Goal: Task Accomplishment & Management: Manage account settings

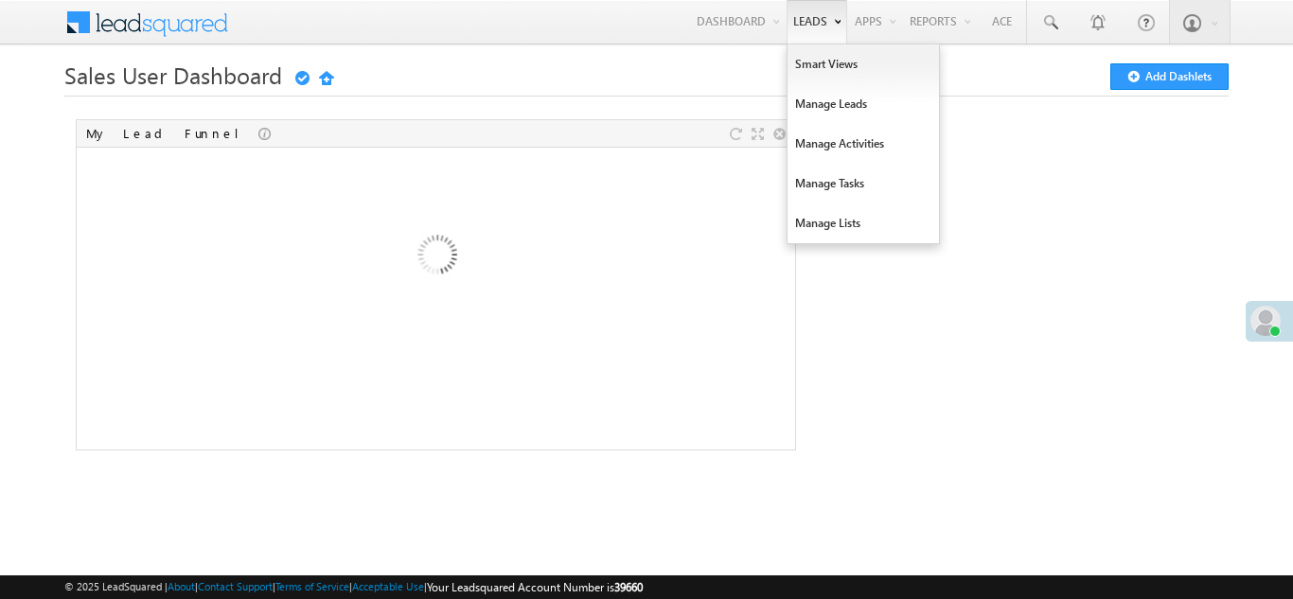
click at [806, 10] on link "Leads" at bounding box center [816, 22] width 61 height 44
click at [806, 59] on link "Smart Views" at bounding box center [862, 64] width 151 height 40
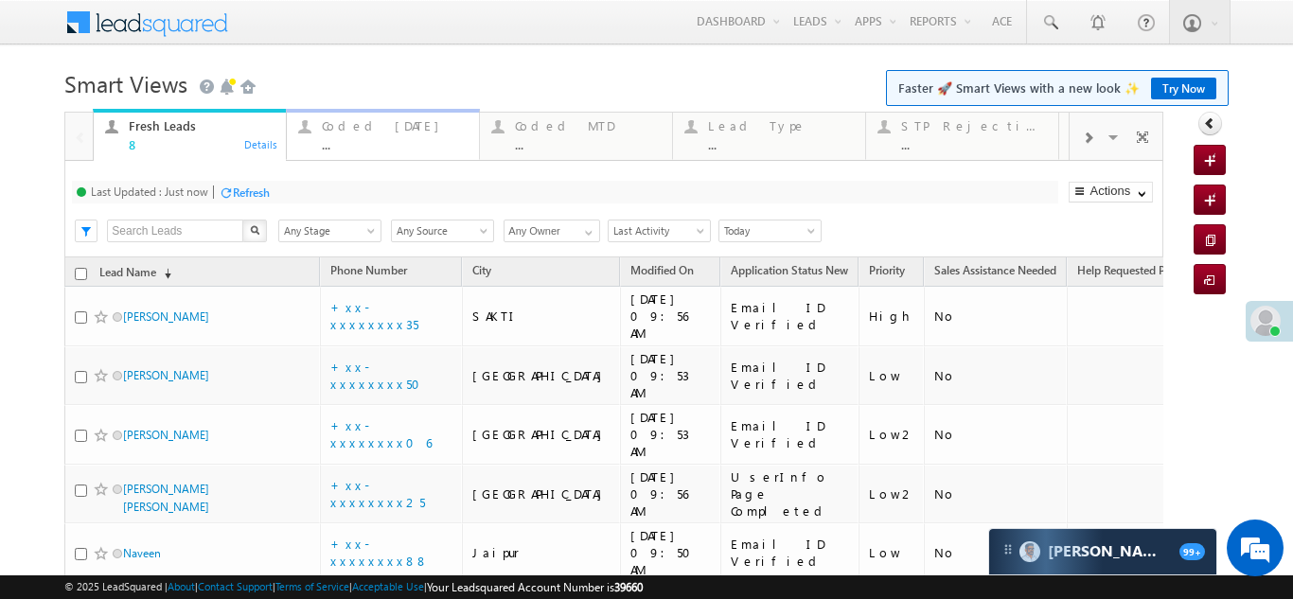
click at [344, 130] on div "Coded Today" at bounding box center [395, 125] width 146 height 15
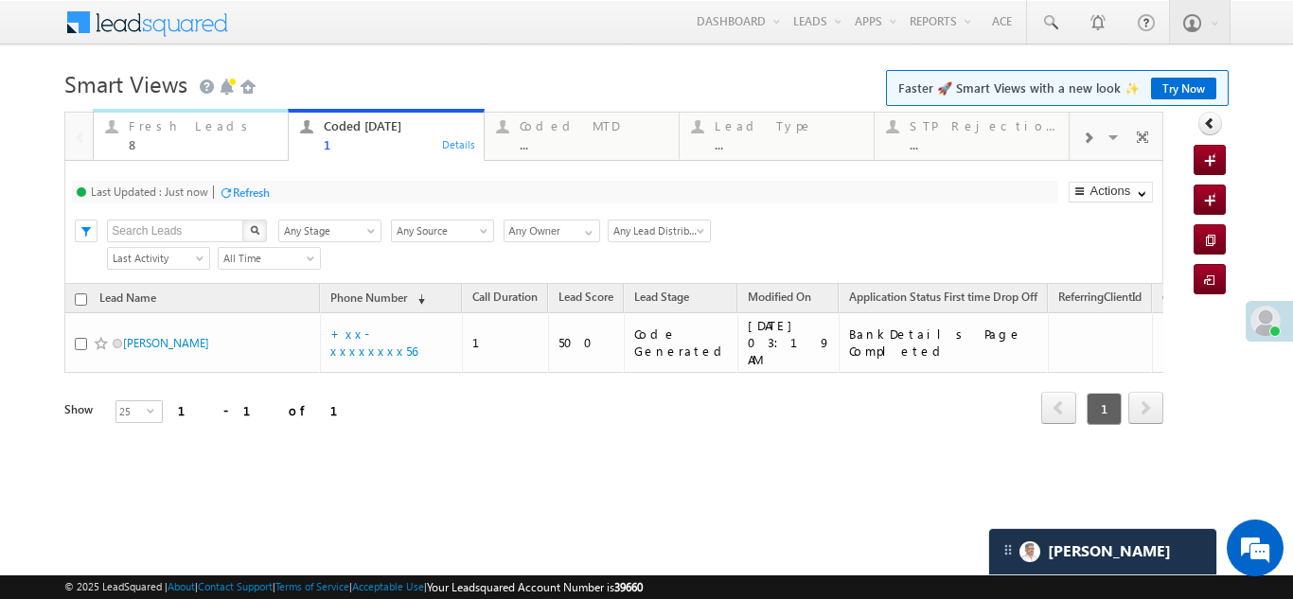
click at [166, 132] on div "Fresh Leads" at bounding box center [203, 125] width 148 height 15
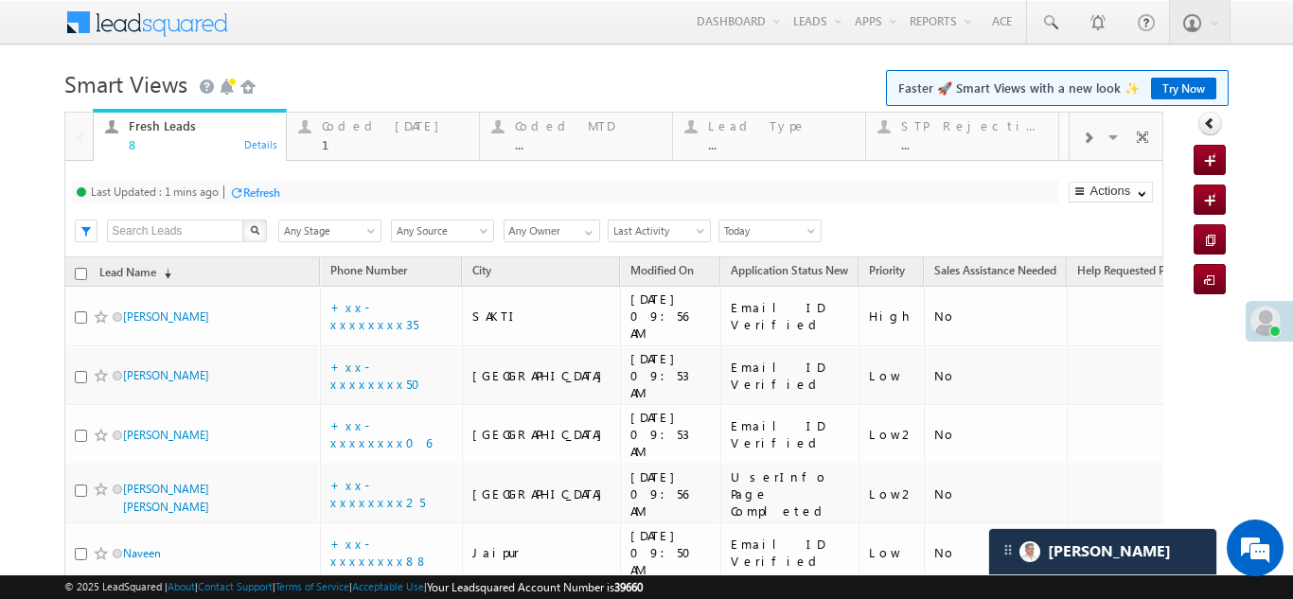
scroll to position [214, 0]
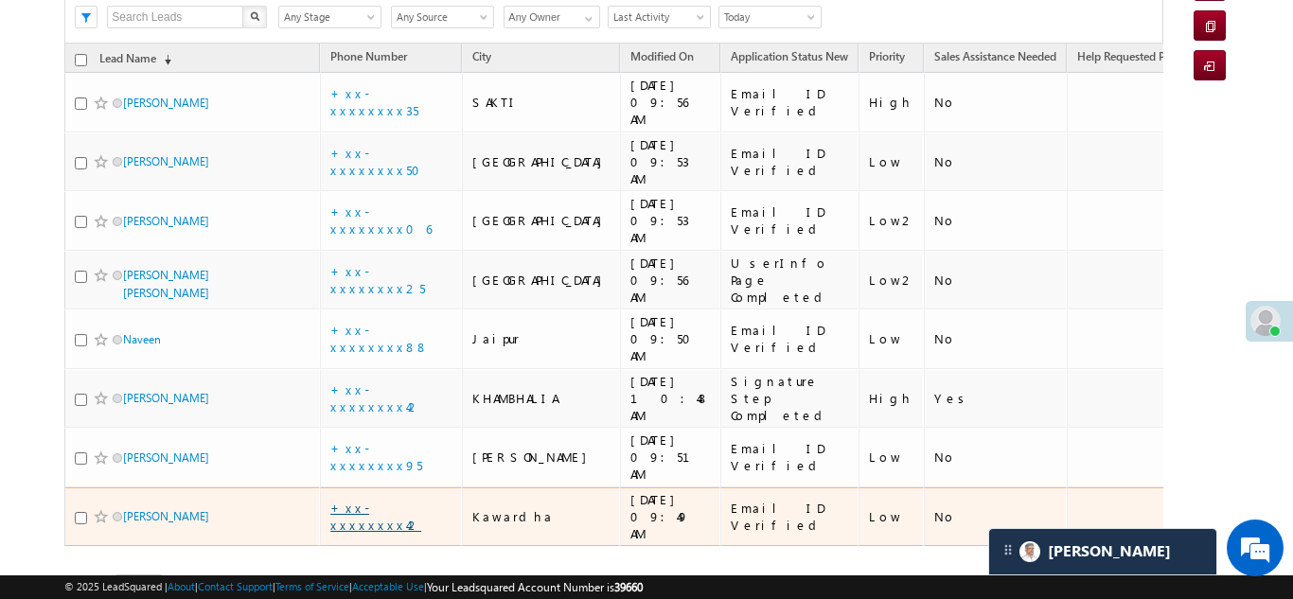
click at [376, 500] on link "+xx-xxxxxxxx42" at bounding box center [375, 516] width 91 height 33
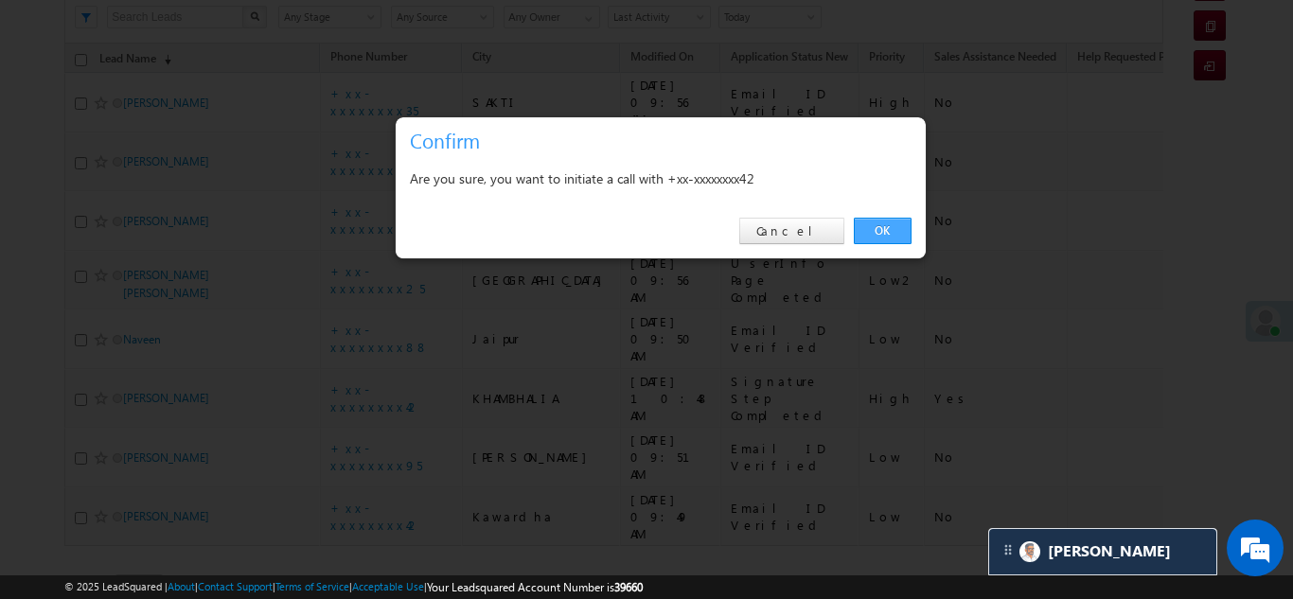
click at [880, 225] on link "OK" at bounding box center [883, 231] width 58 height 26
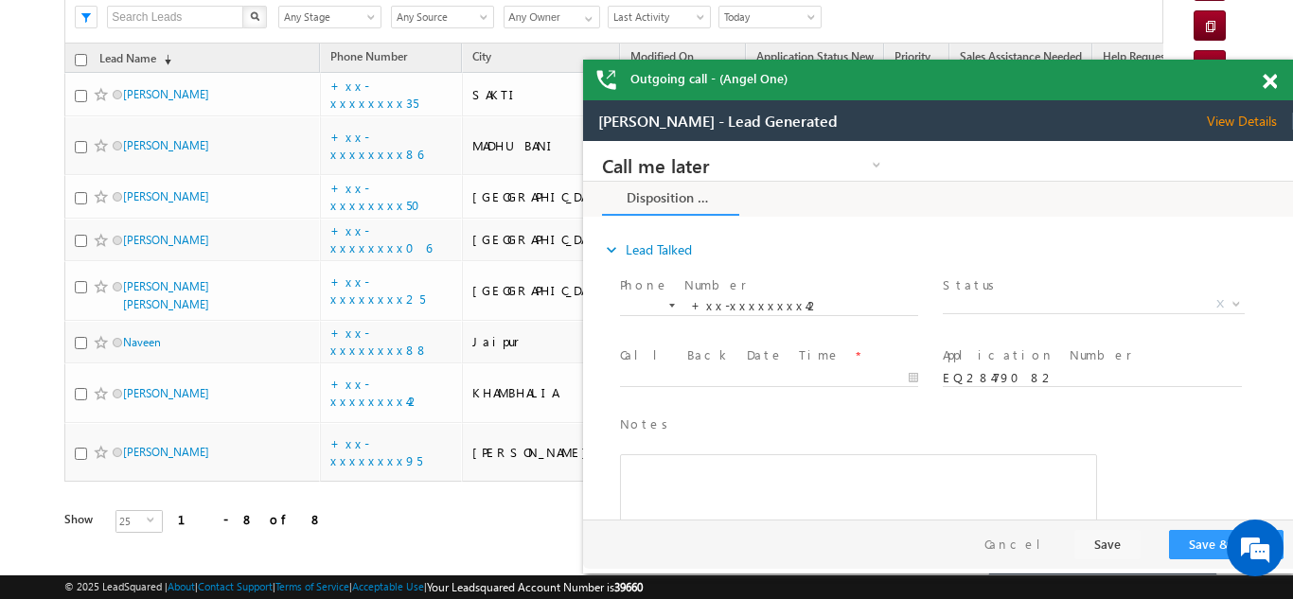
click at [1273, 81] on span at bounding box center [1269, 82] width 14 height 16
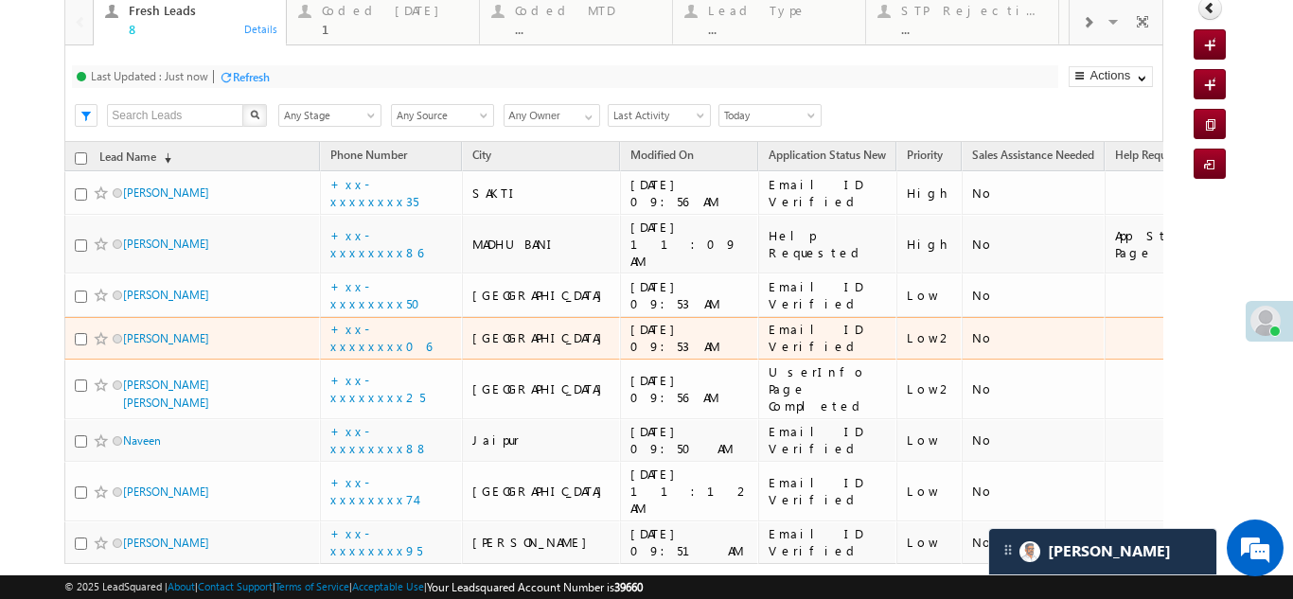
scroll to position [0, 0]
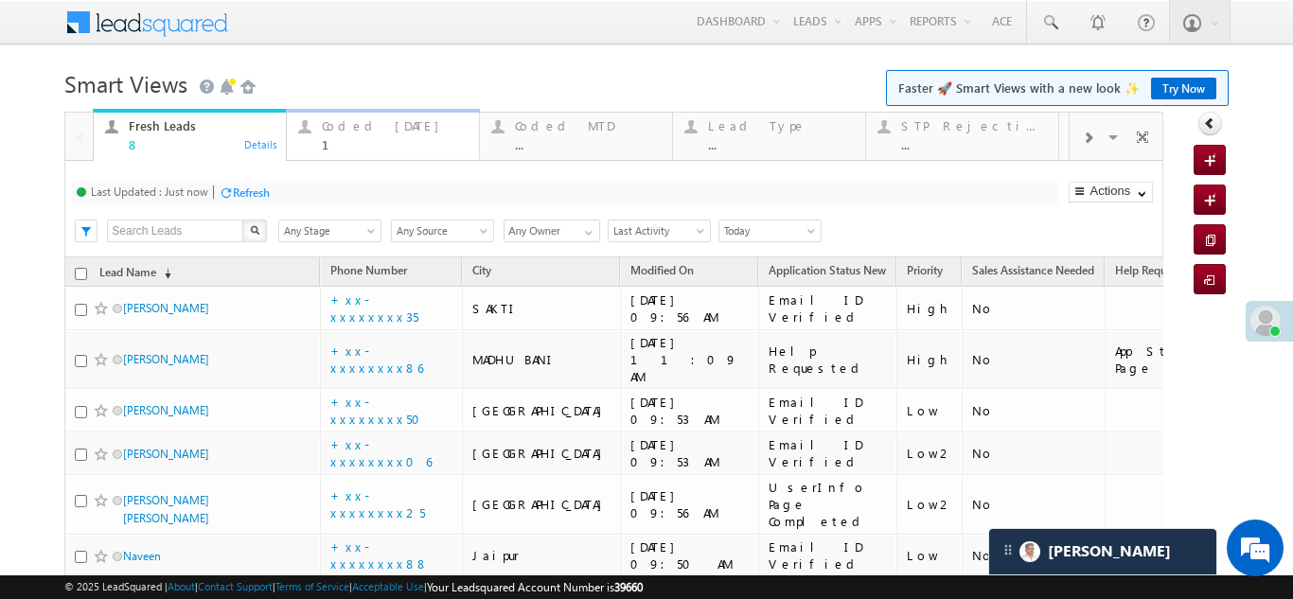
click at [374, 128] on div "Coded Today" at bounding box center [395, 125] width 146 height 15
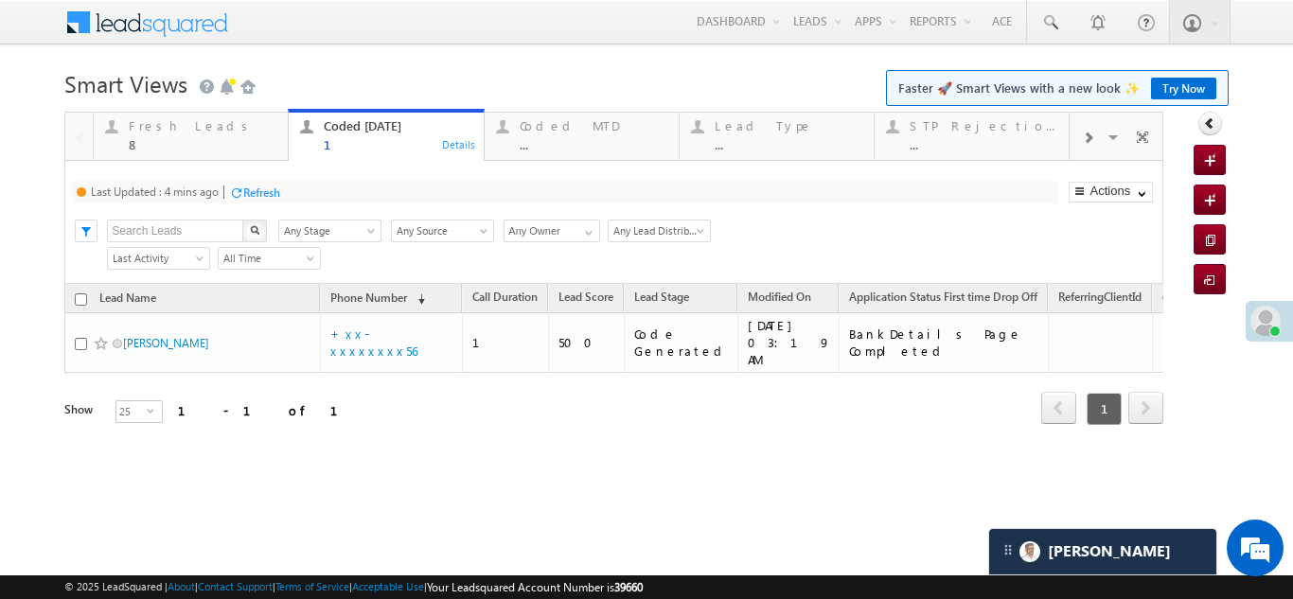
click at [275, 185] on div "Refresh" at bounding box center [261, 192] width 37 height 14
click at [168, 136] on div "Fresh Leads 8" at bounding box center [203, 133] width 148 height 37
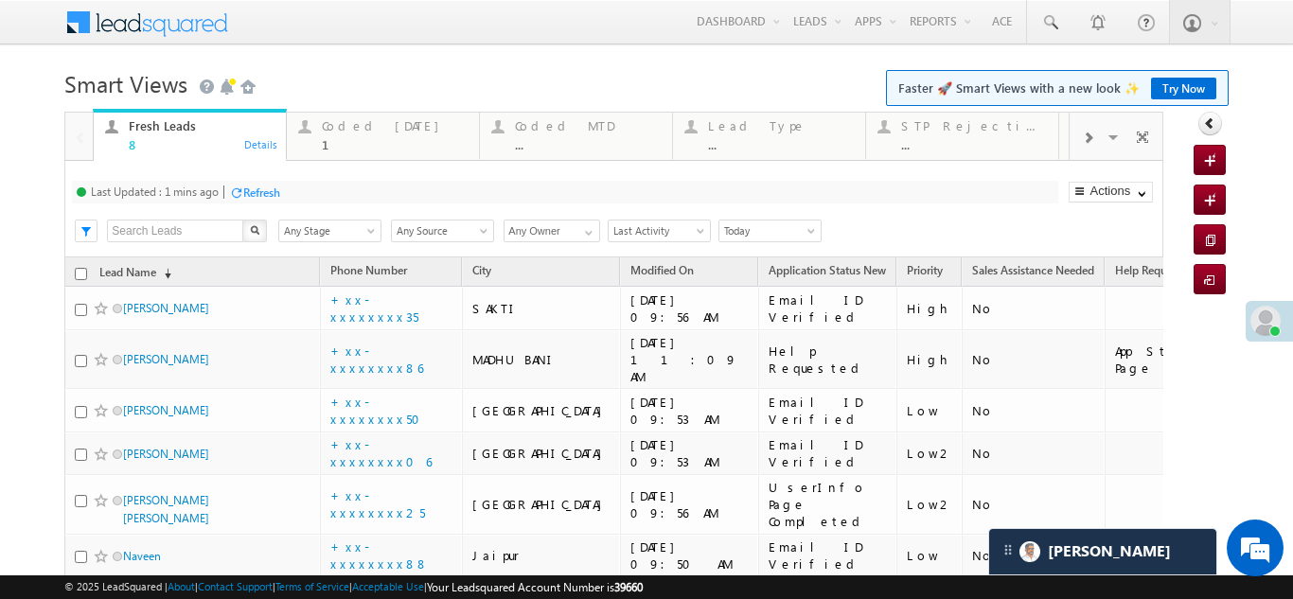
click at [259, 190] on div "Refresh" at bounding box center [261, 192] width 37 height 14
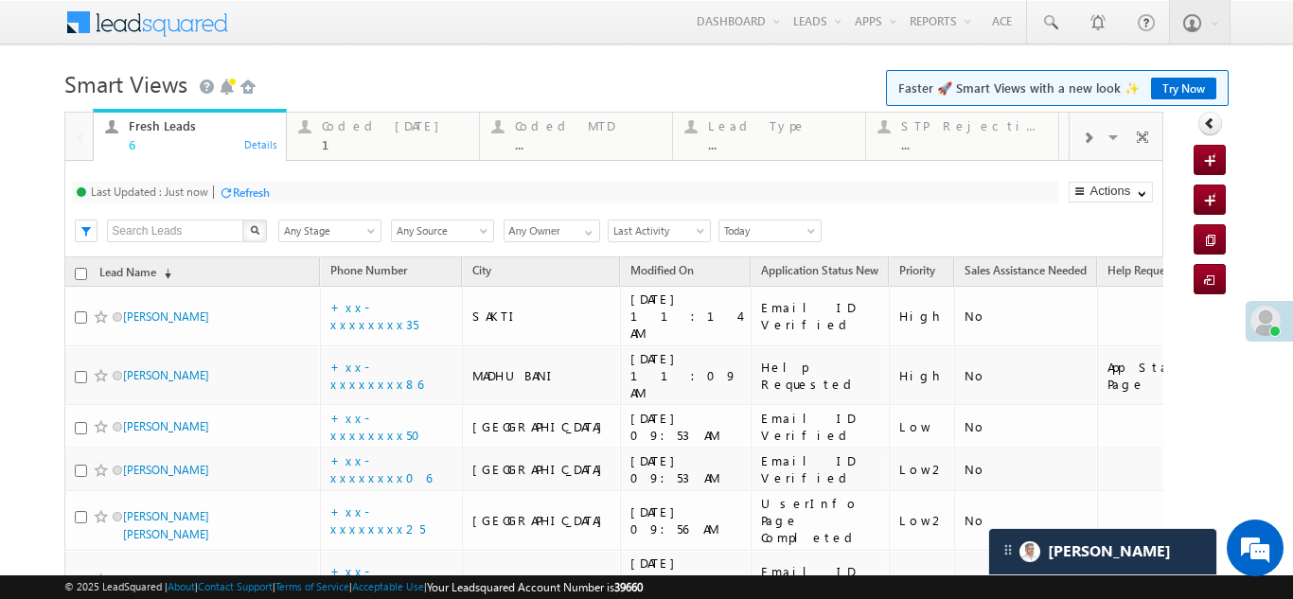
click at [255, 194] on div "Refresh" at bounding box center [251, 192] width 37 height 14
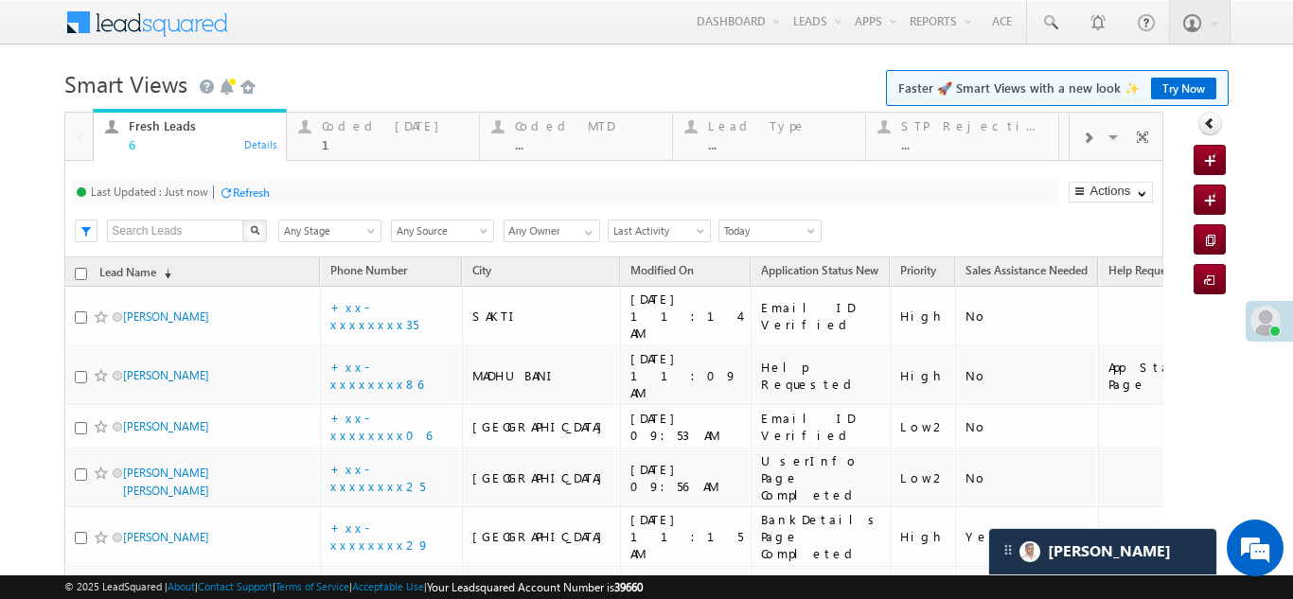
click at [255, 187] on div "Refresh" at bounding box center [251, 192] width 37 height 14
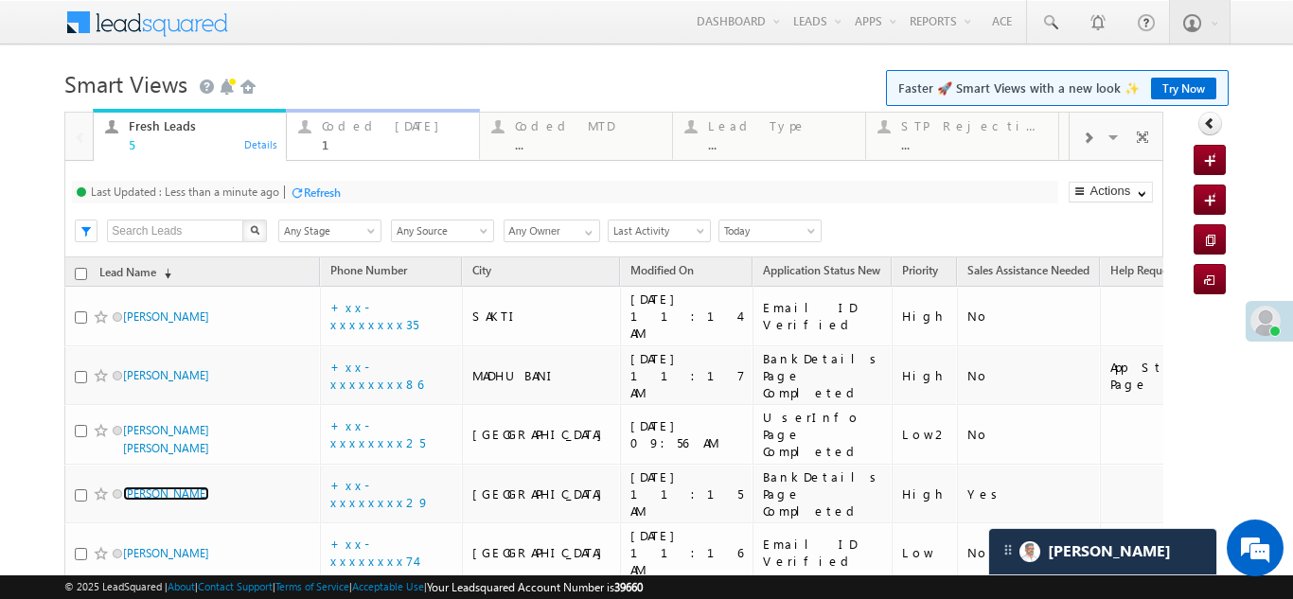
click at [336, 131] on div "Coded Today" at bounding box center [395, 125] width 146 height 15
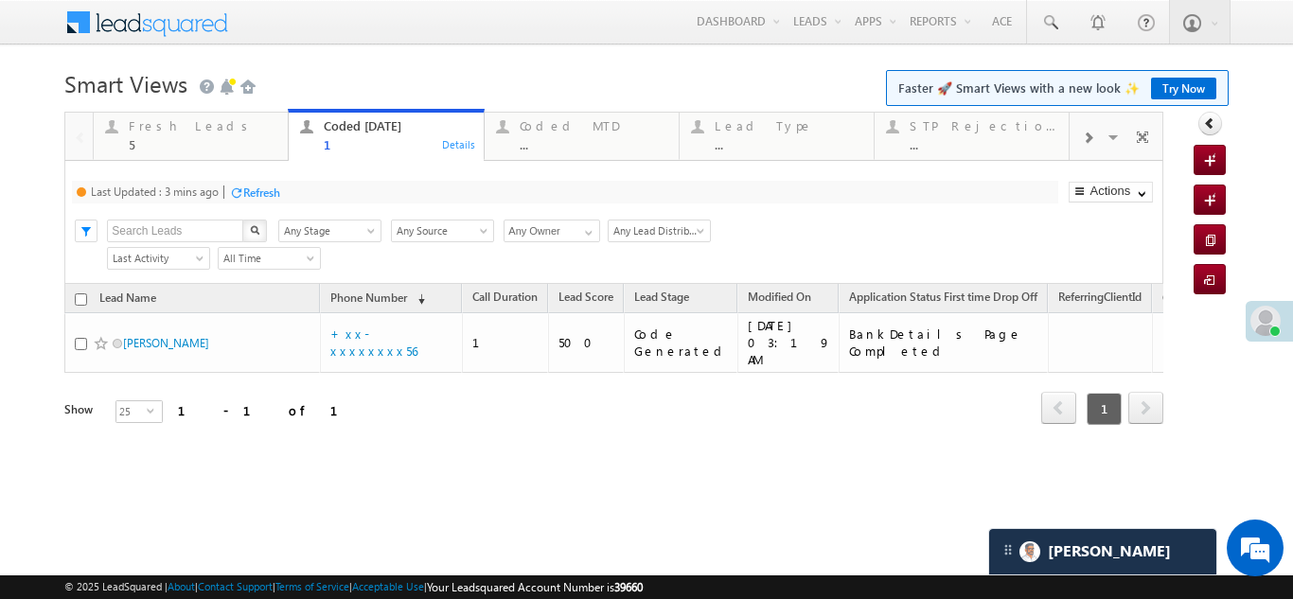
click at [275, 188] on div "Refresh" at bounding box center [261, 192] width 37 height 14
click at [172, 131] on div "Fresh Leads" at bounding box center [203, 125] width 148 height 15
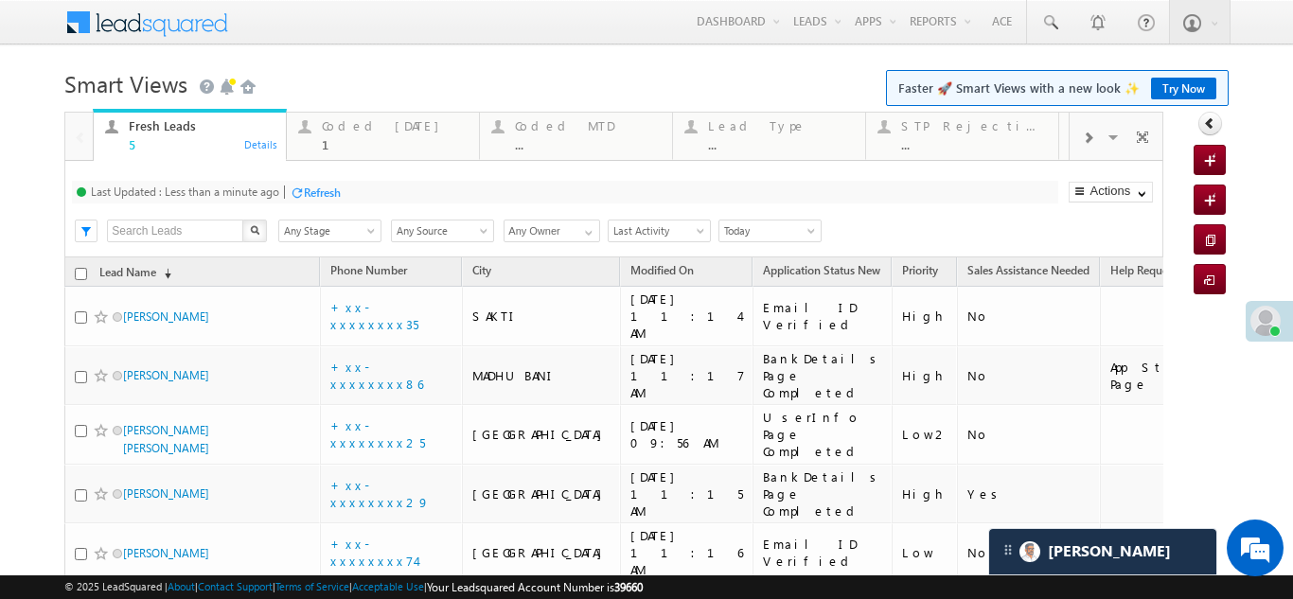
click at [329, 193] on div "Refresh" at bounding box center [322, 192] width 37 height 14
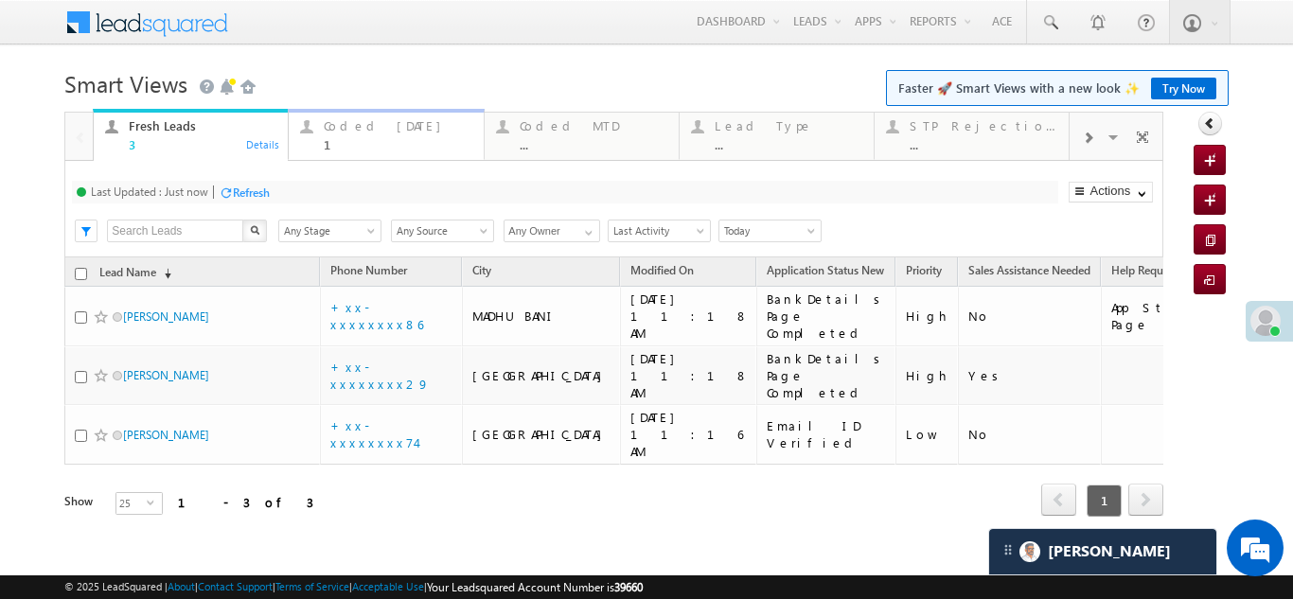
click at [359, 128] on div "Coded Today" at bounding box center [398, 125] width 148 height 15
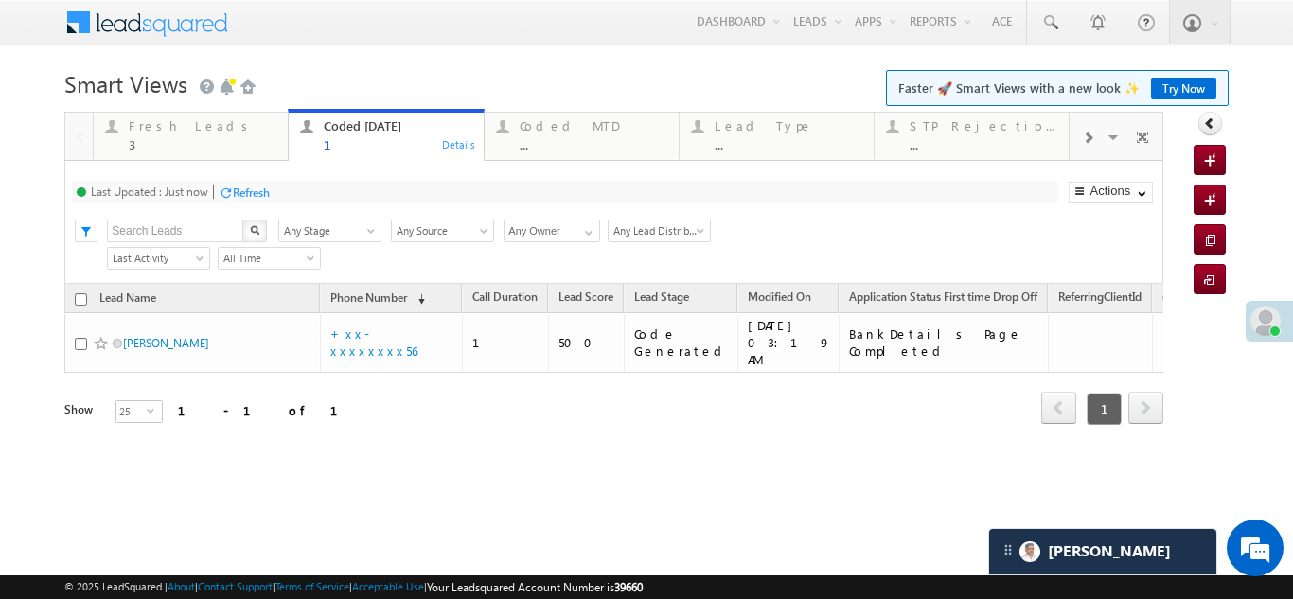
click at [246, 189] on div "Refresh" at bounding box center [251, 192] width 37 height 14
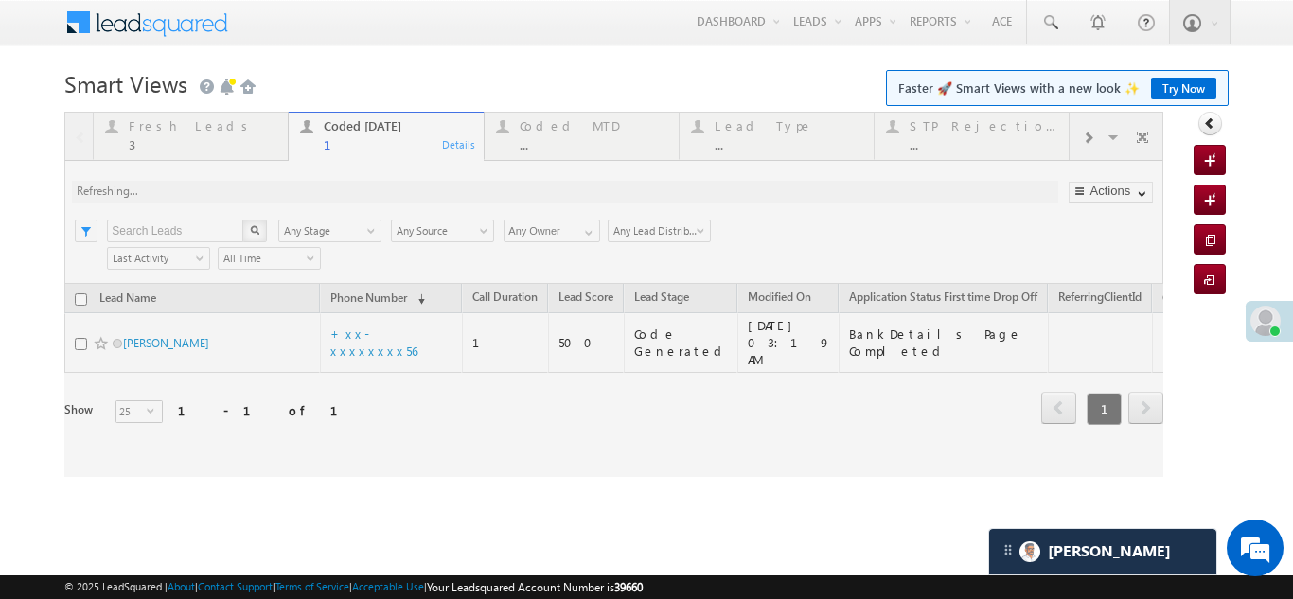
click at [179, 128] on div at bounding box center [613, 294] width 1099 height 365
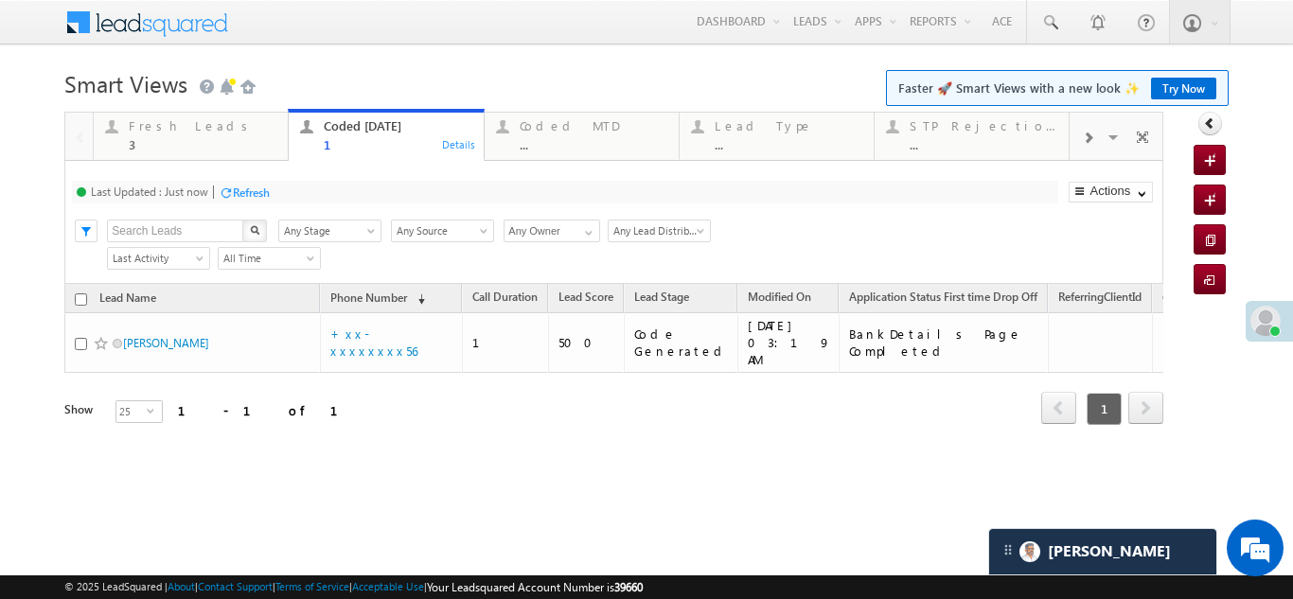
click at [179, 128] on div "Fresh Leads" at bounding box center [203, 125] width 148 height 15
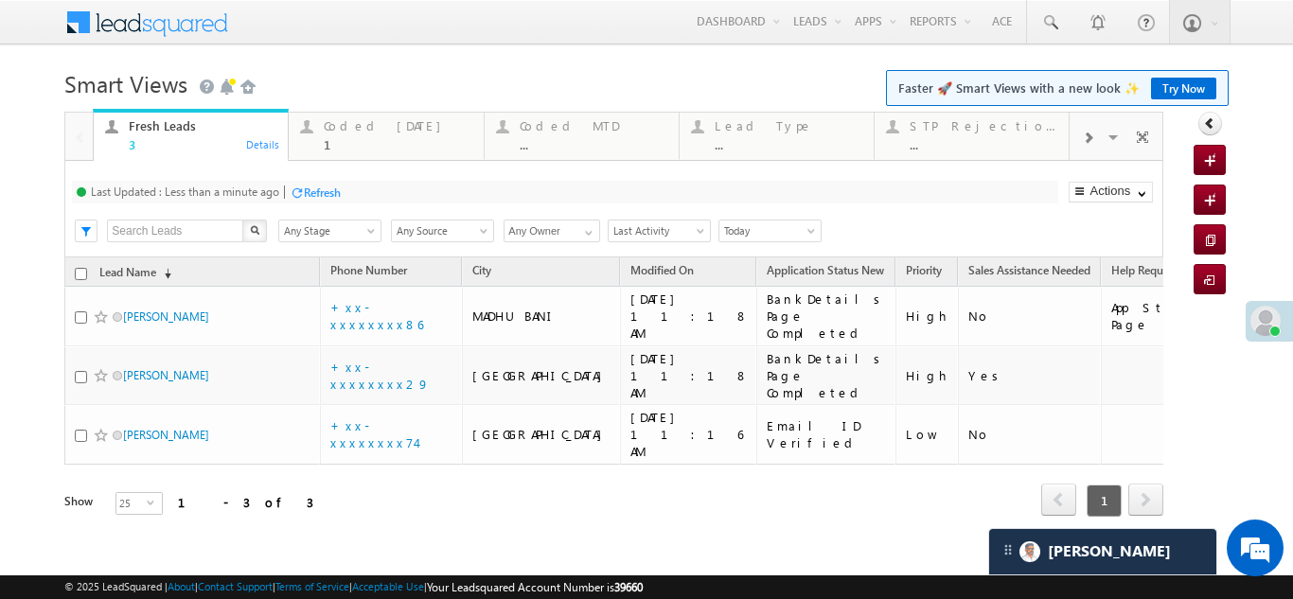
click at [306, 188] on div "Refresh" at bounding box center [322, 192] width 37 height 14
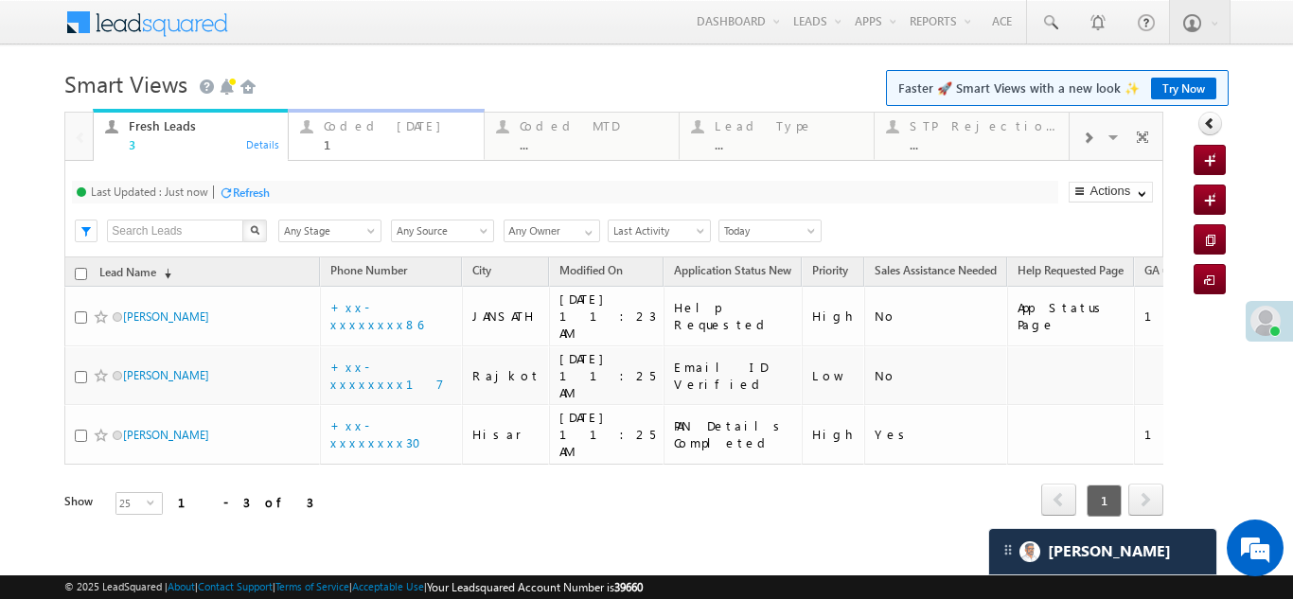
click at [356, 131] on div "Coded Today" at bounding box center [398, 125] width 148 height 15
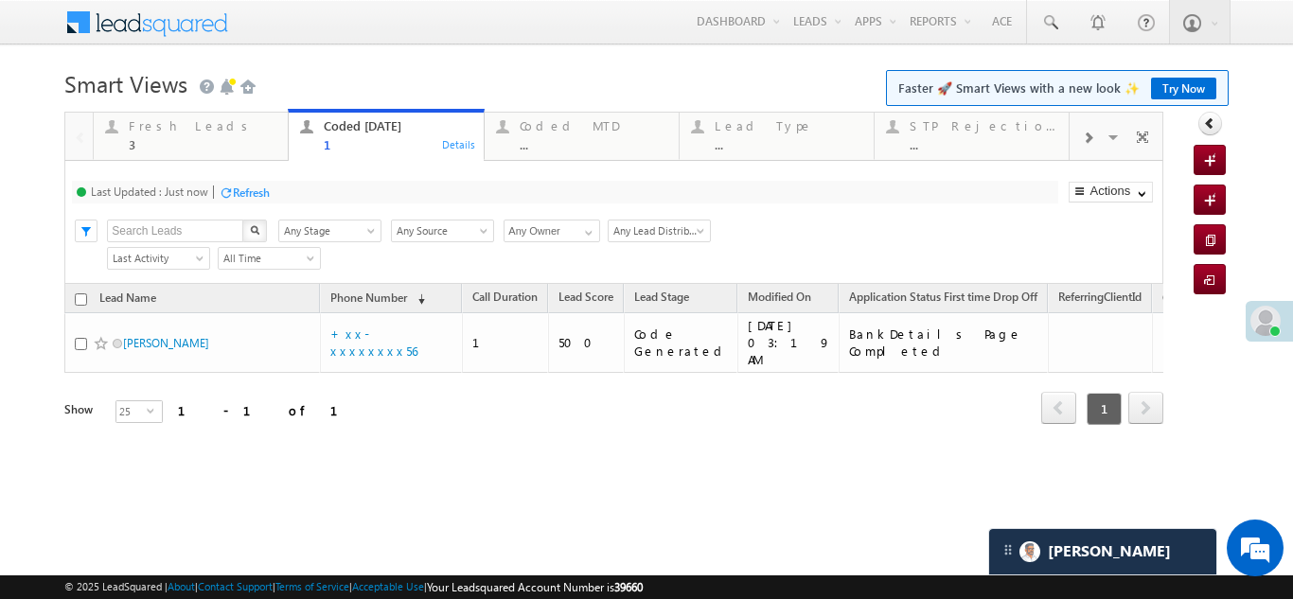
click at [257, 195] on div "Refresh" at bounding box center [251, 192] width 37 height 14
click at [158, 127] on div "Fresh Leads" at bounding box center [203, 125] width 148 height 15
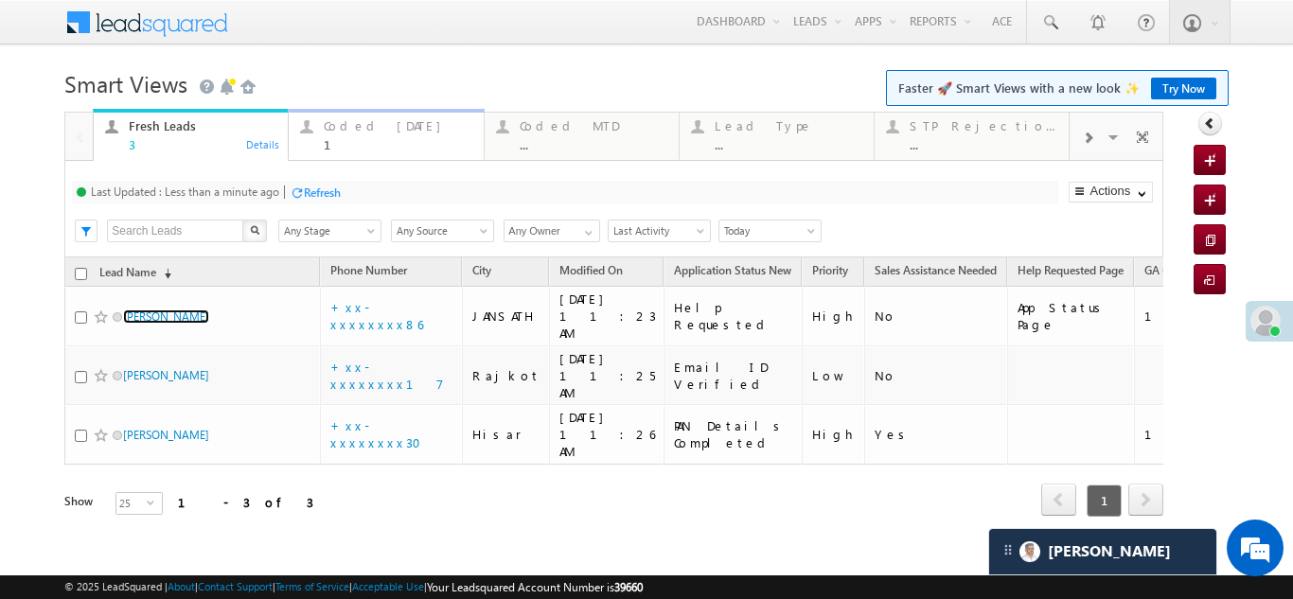
click at [357, 133] on div "Coded Today 1" at bounding box center [398, 133] width 148 height 37
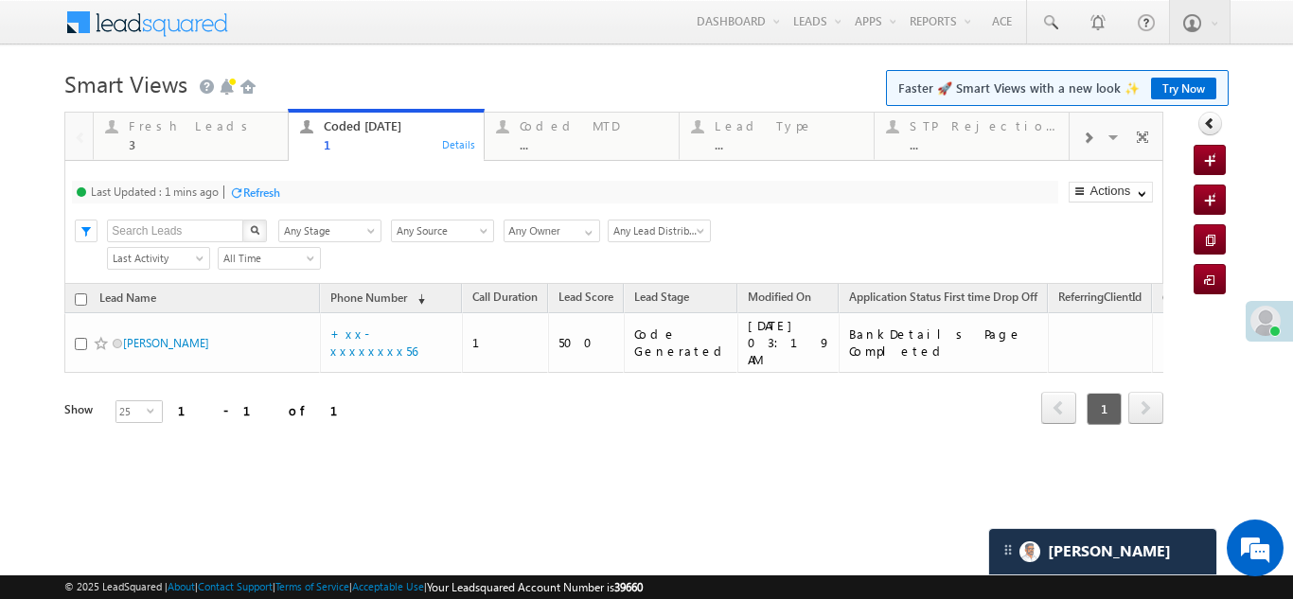
click at [273, 189] on div "Refresh" at bounding box center [261, 192] width 37 height 14
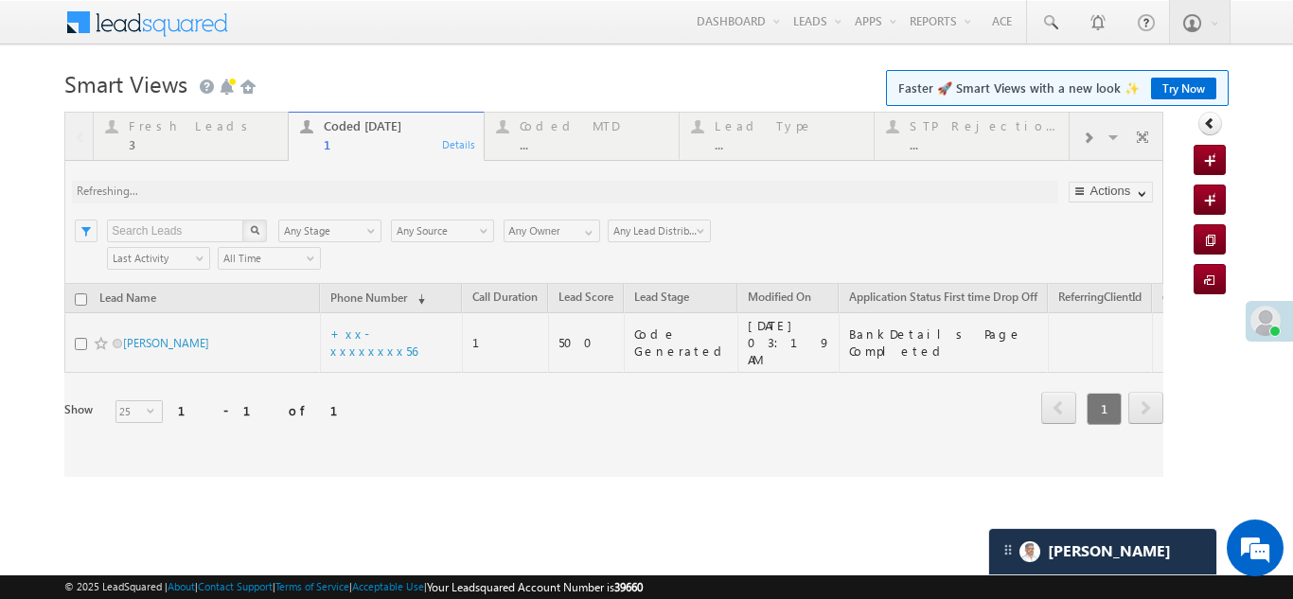
click at [148, 137] on div at bounding box center [613, 294] width 1099 height 365
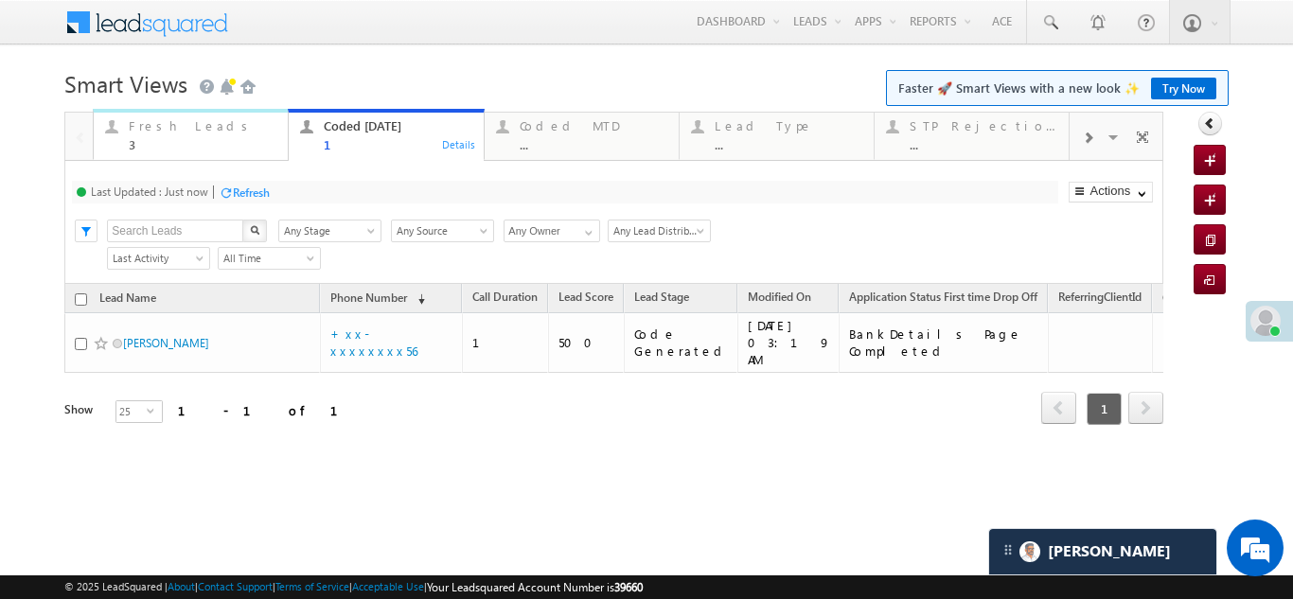
click at [168, 133] on div "Fresh Leads 3" at bounding box center [203, 133] width 148 height 37
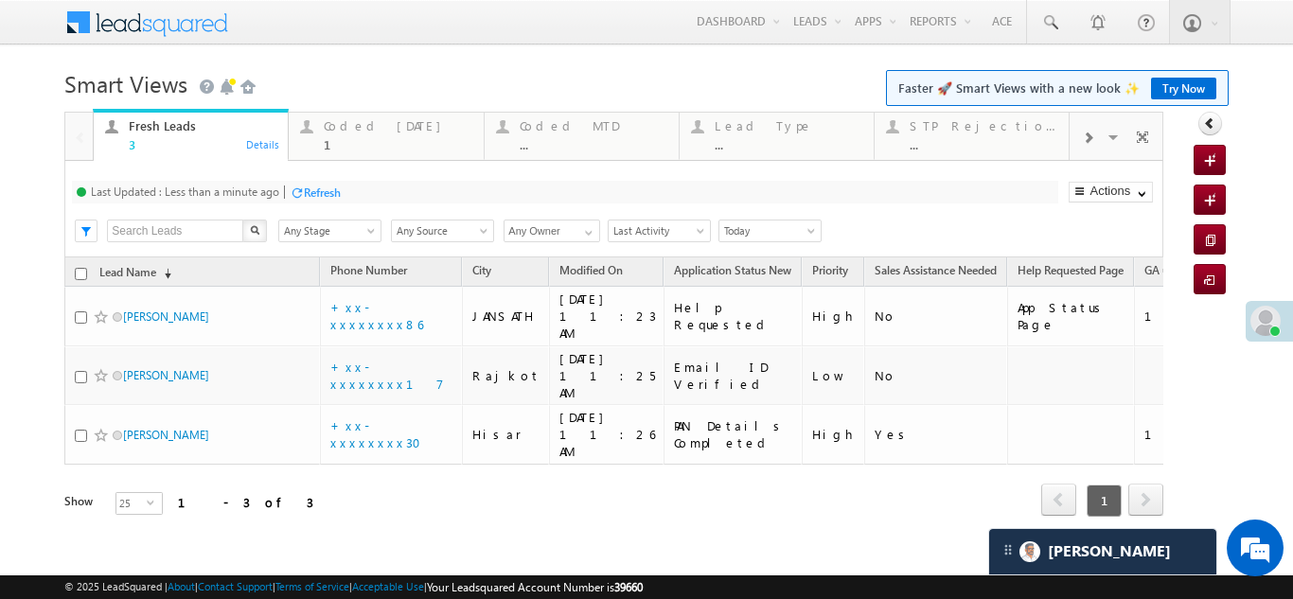
click at [333, 190] on div "Refresh" at bounding box center [322, 192] width 37 height 14
click at [252, 192] on div "Refresh" at bounding box center [251, 192] width 37 height 14
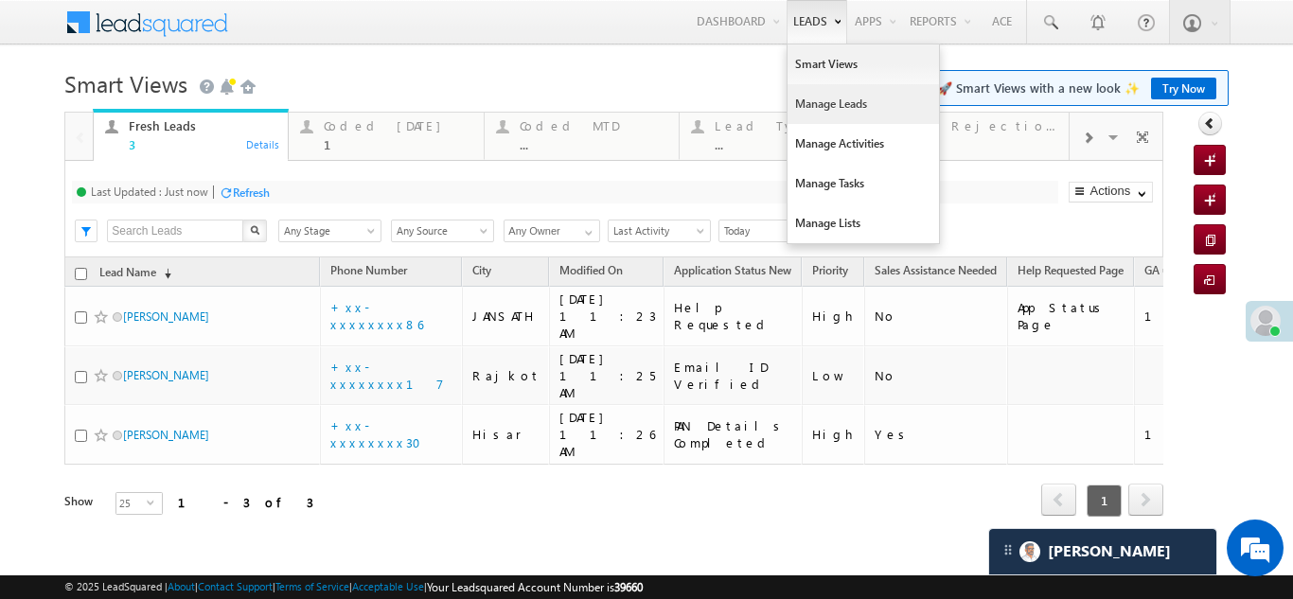
click at [818, 108] on link "Manage Leads" at bounding box center [862, 104] width 151 height 40
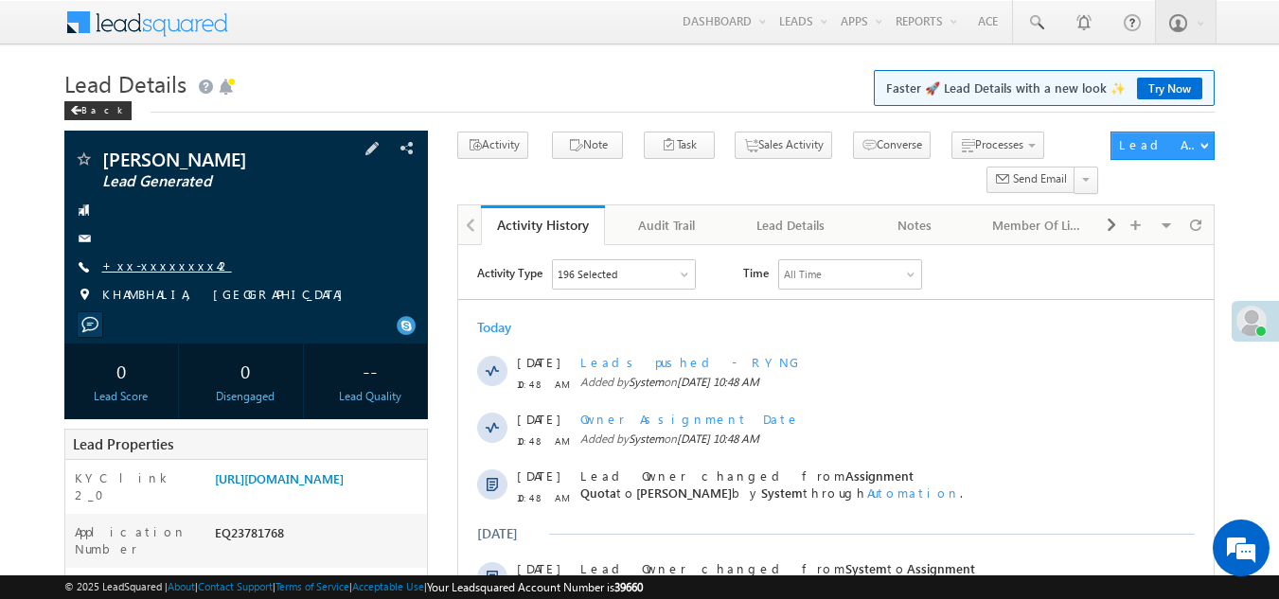
click at [171, 274] on link "+xx-xxxxxxxx42" at bounding box center [167, 265] width 130 height 16
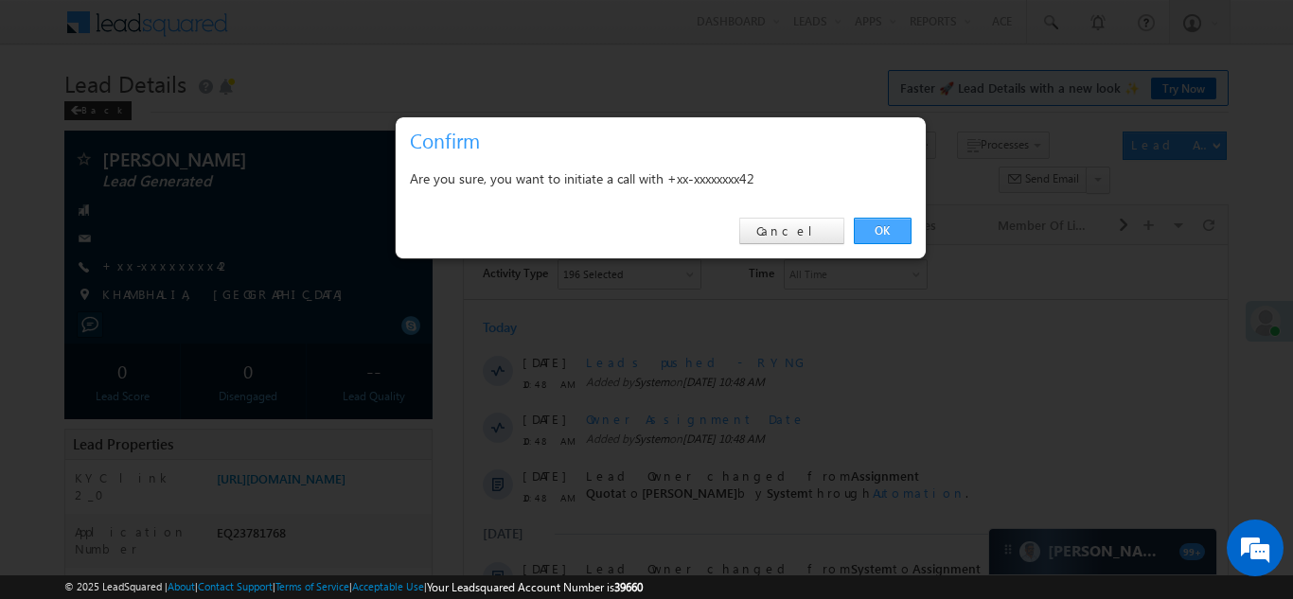
click at [875, 224] on link "OK" at bounding box center [883, 231] width 58 height 26
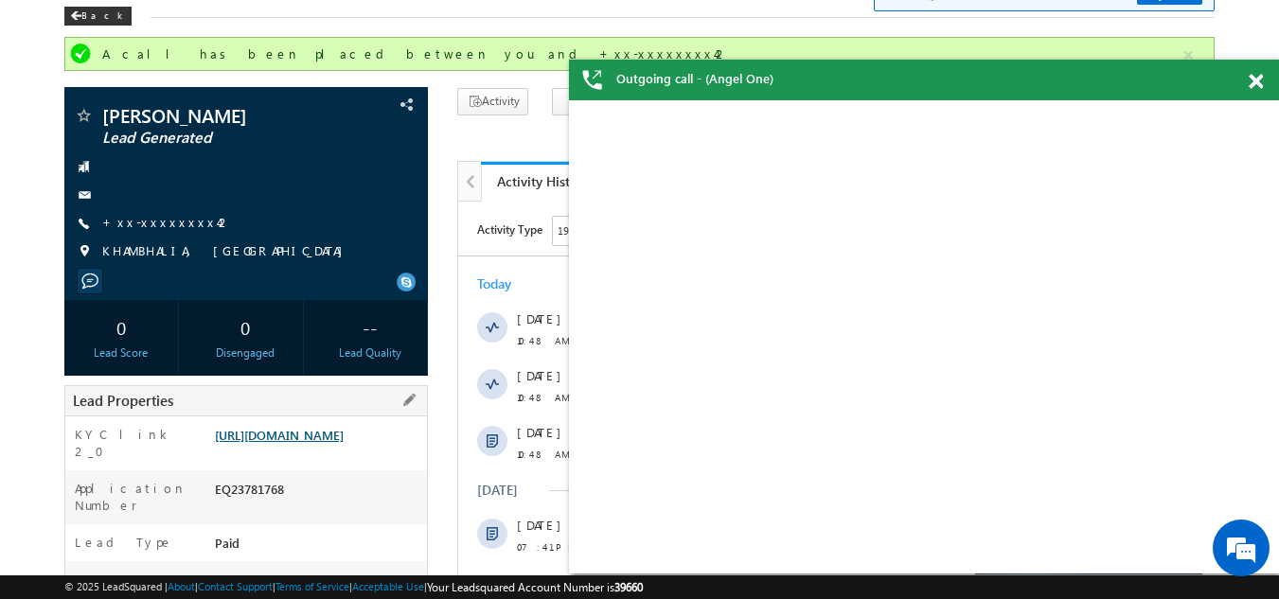
click at [315, 443] on link "https://angelbroking1-pk3em7sa.customui-test.leadsquared.com?leadId=c8bd966c-2d…" at bounding box center [279, 435] width 129 height 16
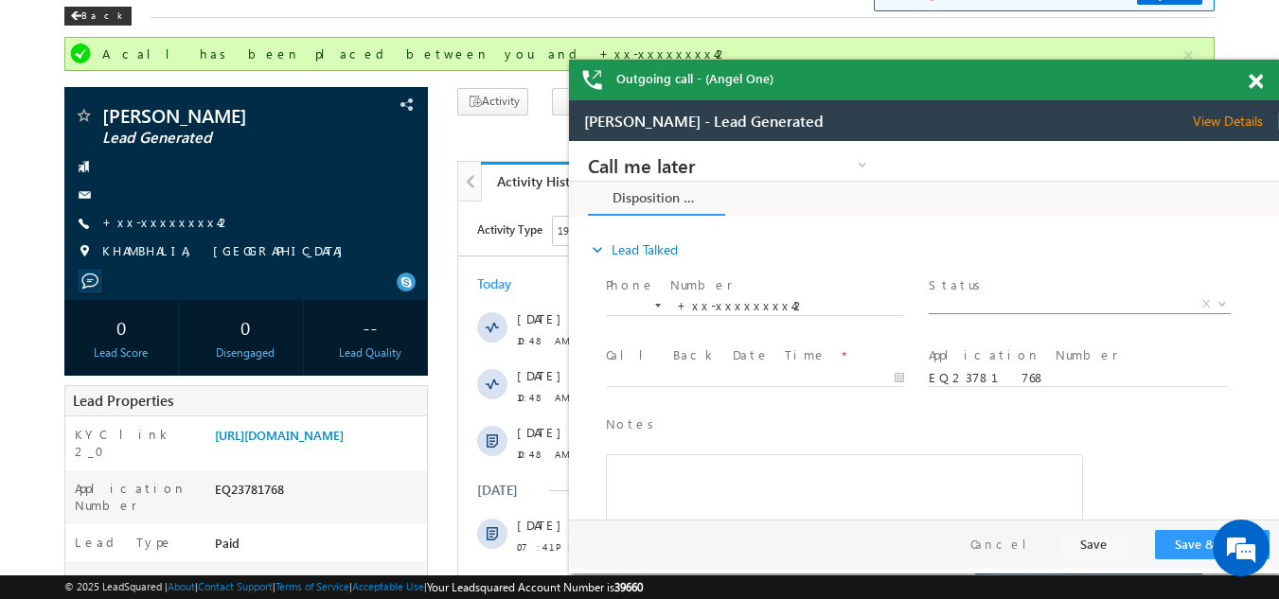
click at [1015, 301] on span "X" at bounding box center [1078, 304] width 301 height 19
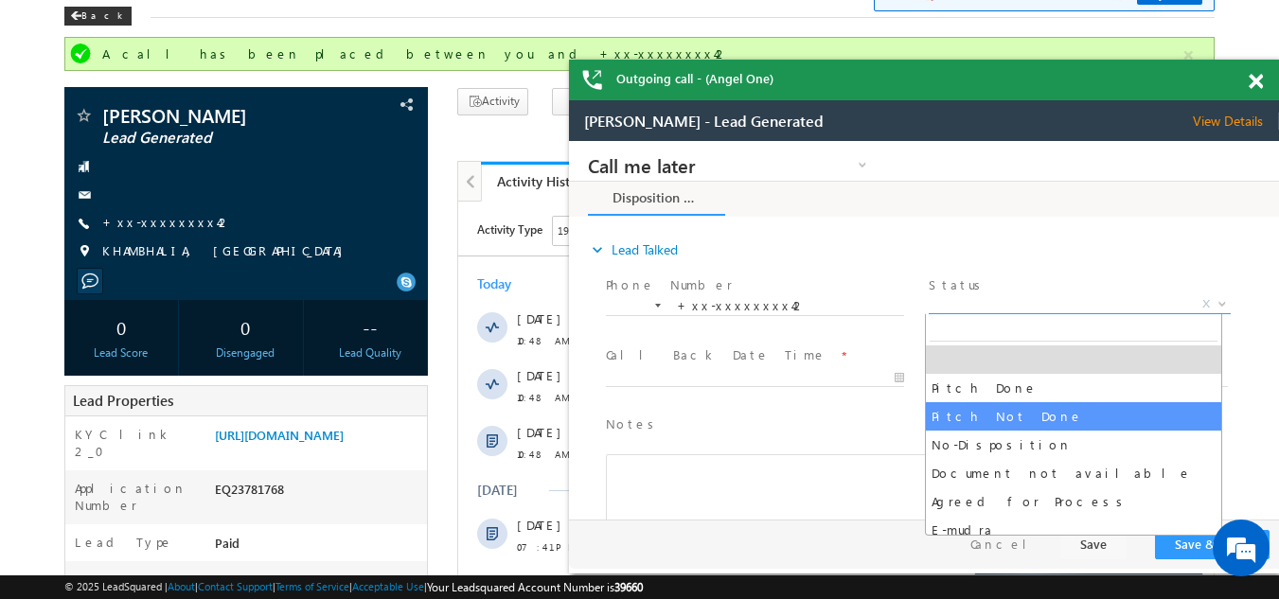
select select "Pitch Not Done"
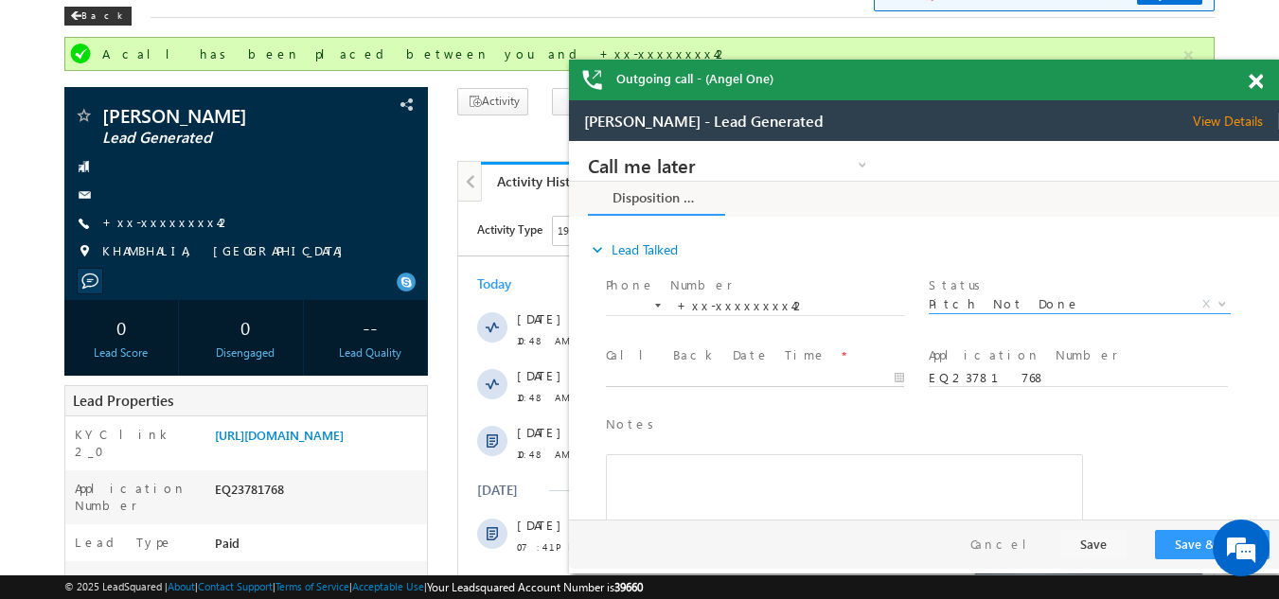
type input "09/07/25 11:06 AM"
click at [680, 374] on input "09/07/25 11:06 AM" at bounding box center [755, 378] width 298 height 19
click at [1181, 545] on button "Save & Close" at bounding box center [1212, 544] width 115 height 29
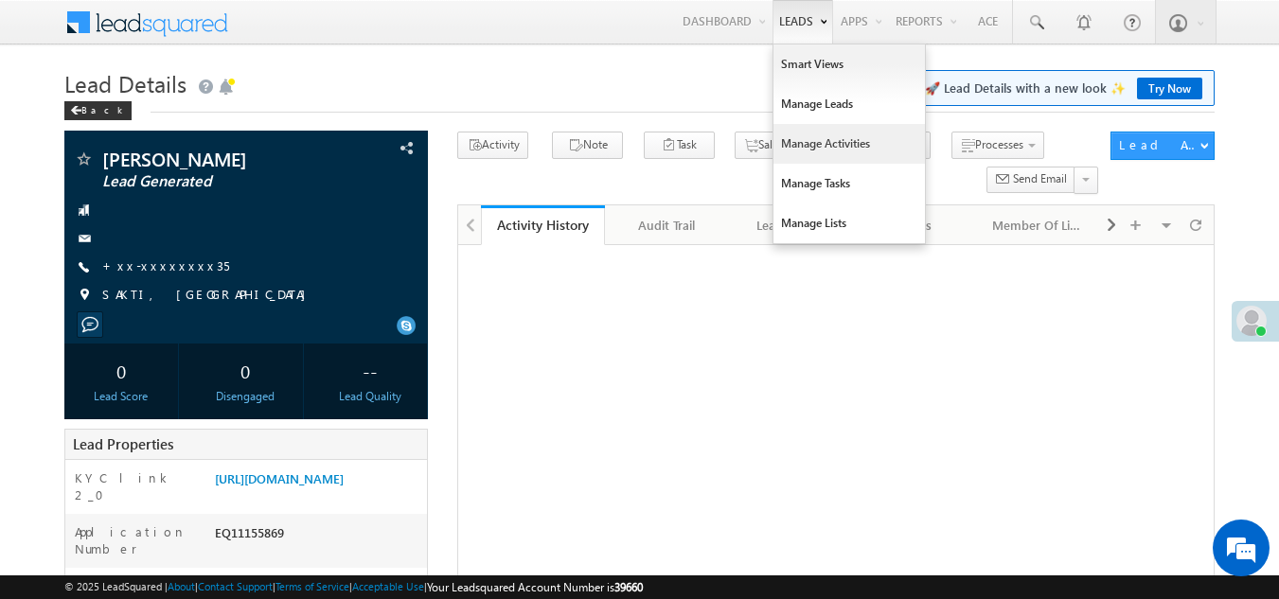
click at [812, 147] on link "Manage Activities" at bounding box center [848, 144] width 151 height 40
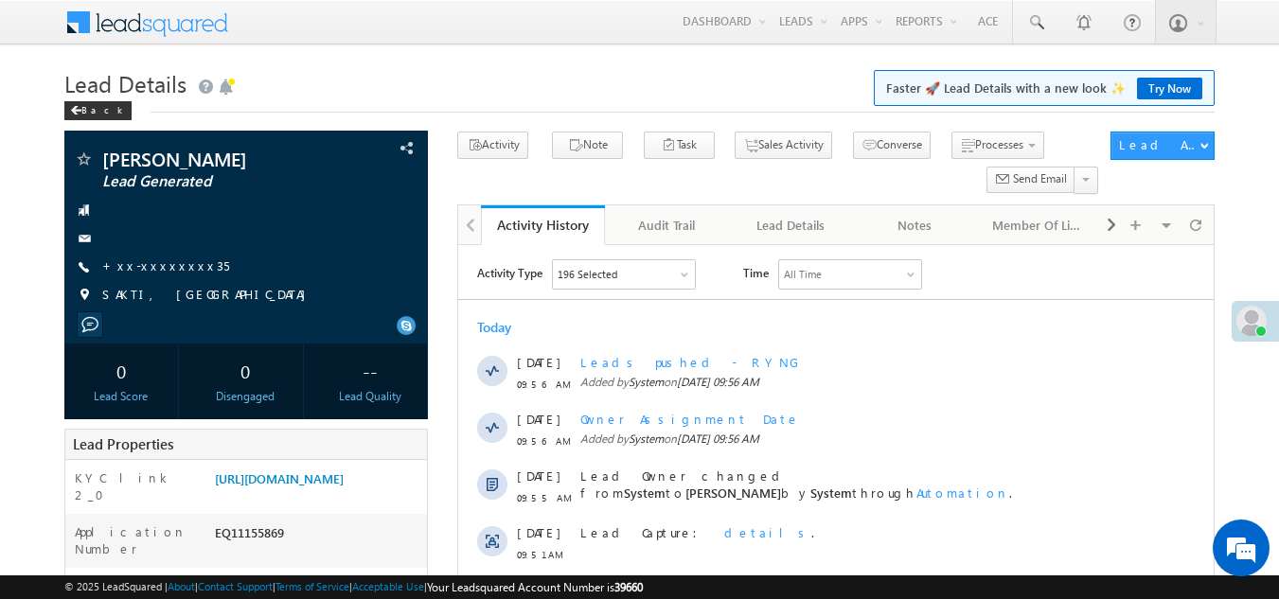
scroll to position [379, 0]
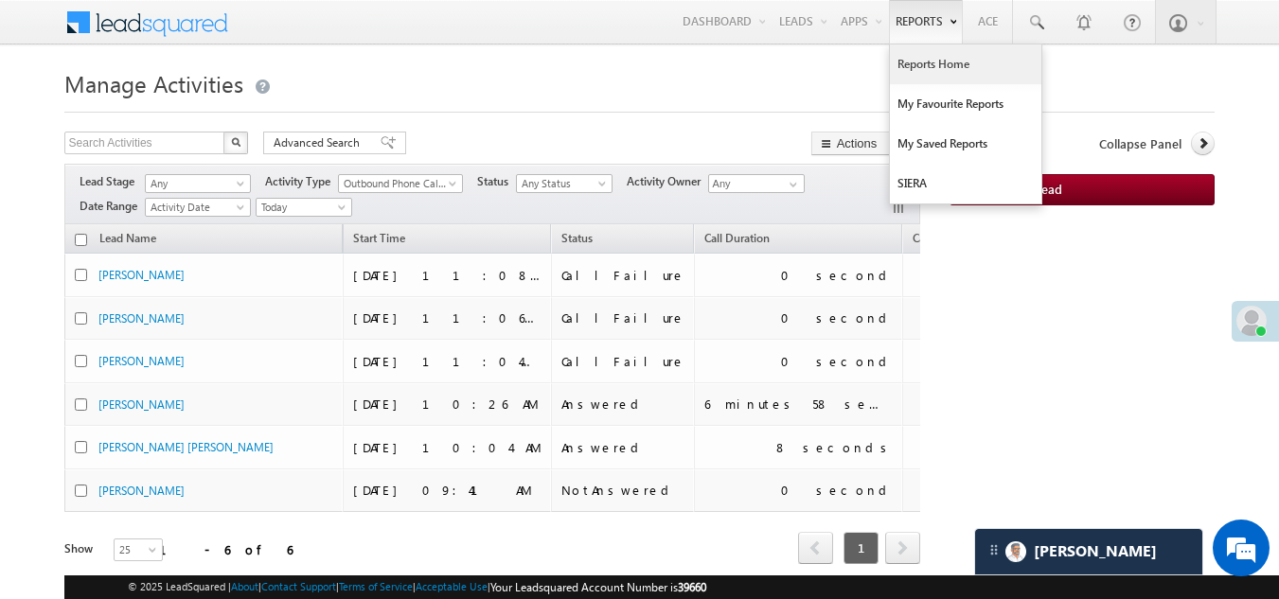
click at [927, 62] on link "Reports Home" at bounding box center [965, 64] width 151 height 40
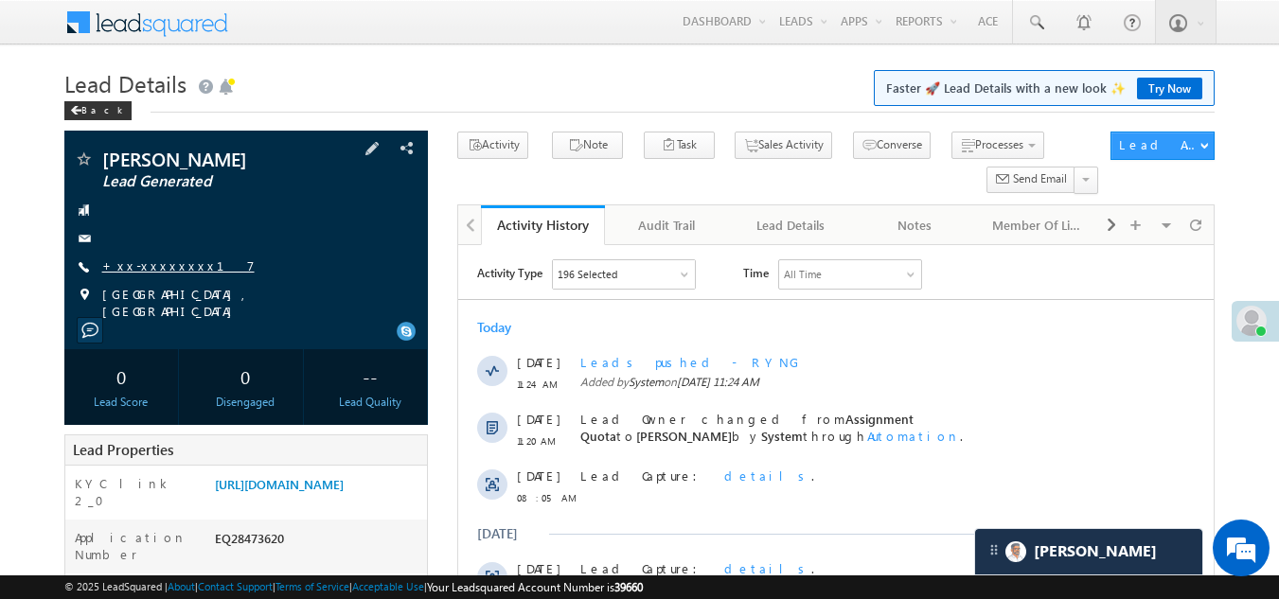
click at [135, 264] on link "+xx-xxxxxxxx17" at bounding box center [178, 265] width 152 height 16
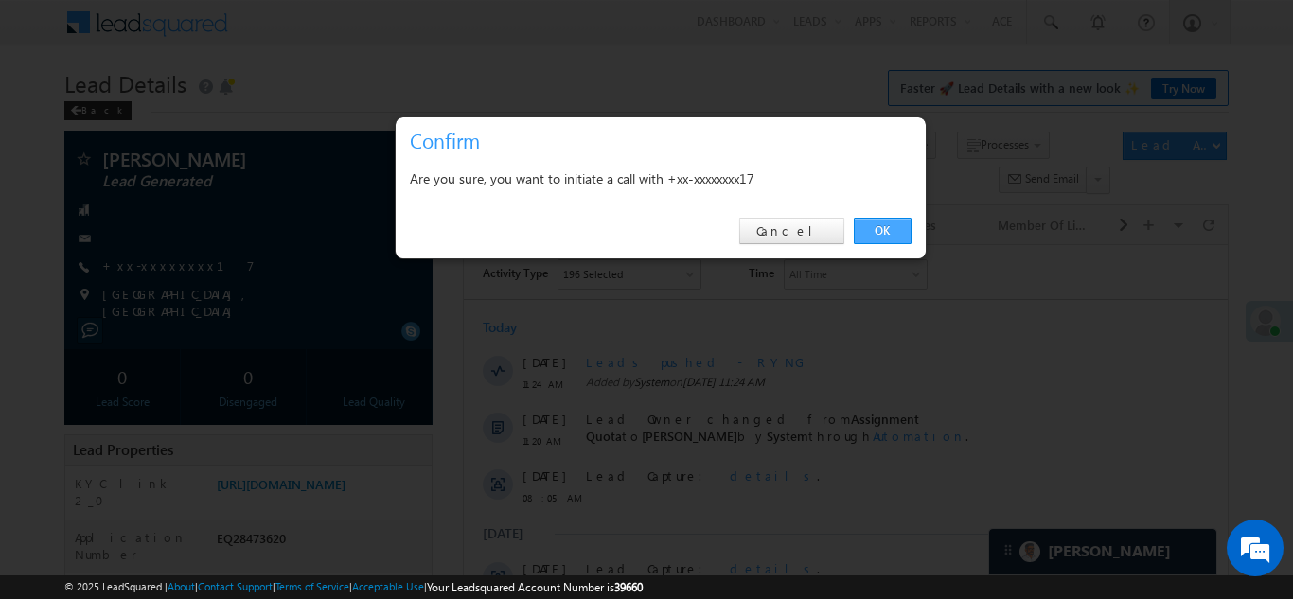
click at [882, 223] on link "OK" at bounding box center [883, 231] width 58 height 26
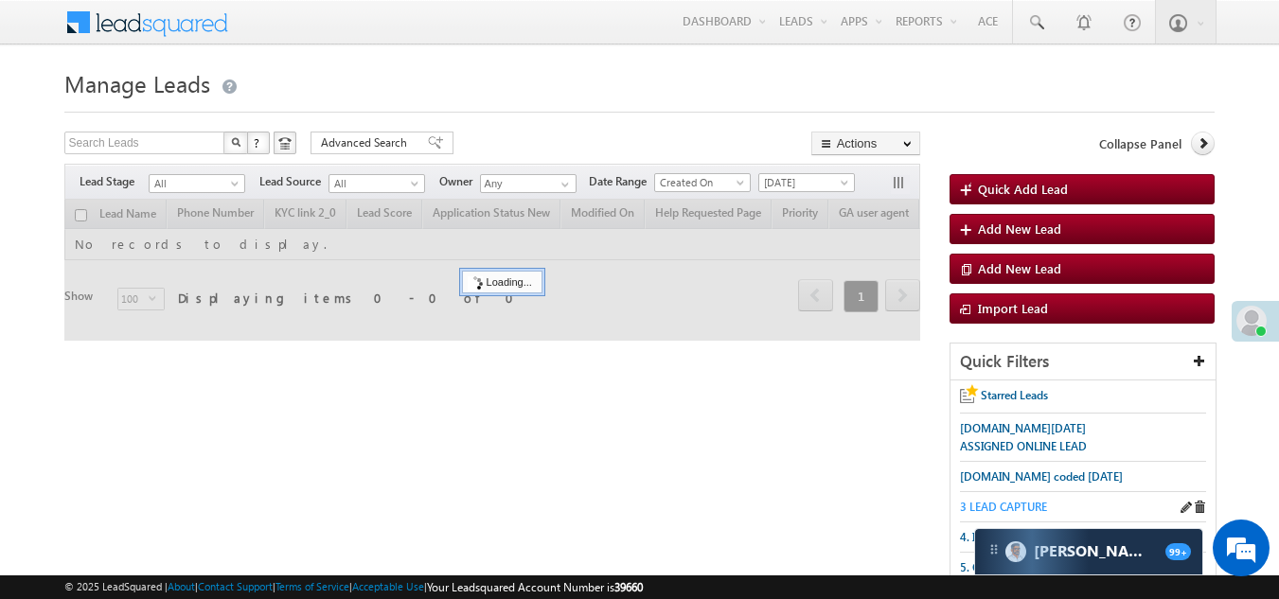
click at [1015, 503] on span "3 LEAD CAPTURE" at bounding box center [1003, 507] width 87 height 14
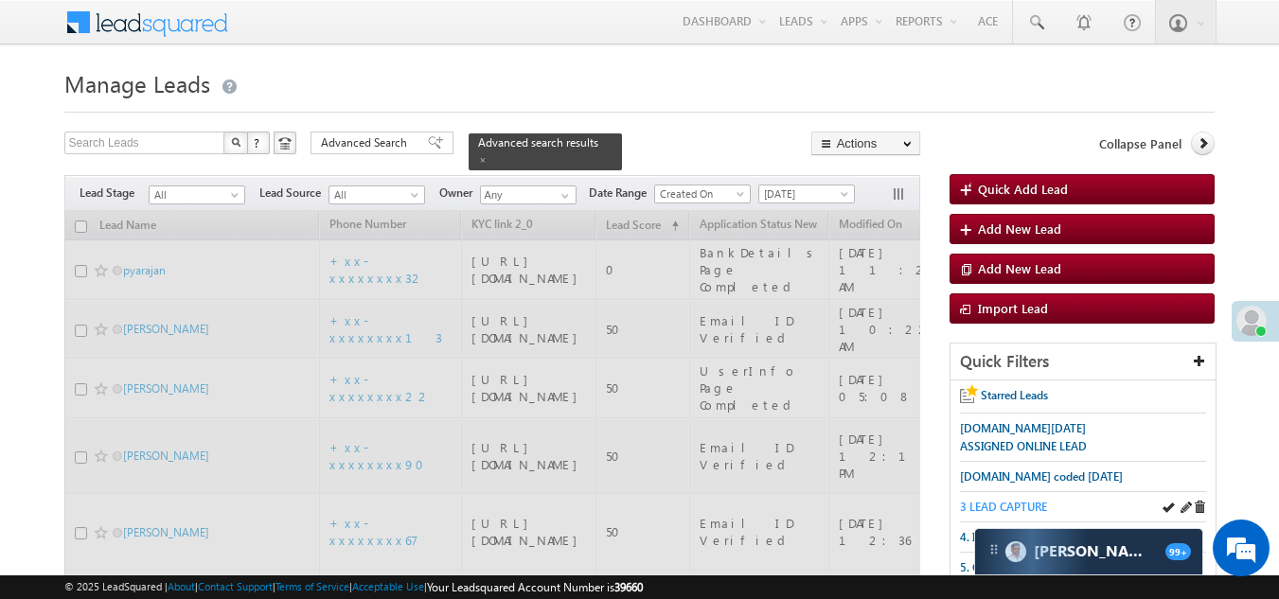
click at [1014, 500] on span "3 LEAD CAPTURE" at bounding box center [1003, 507] width 87 height 14
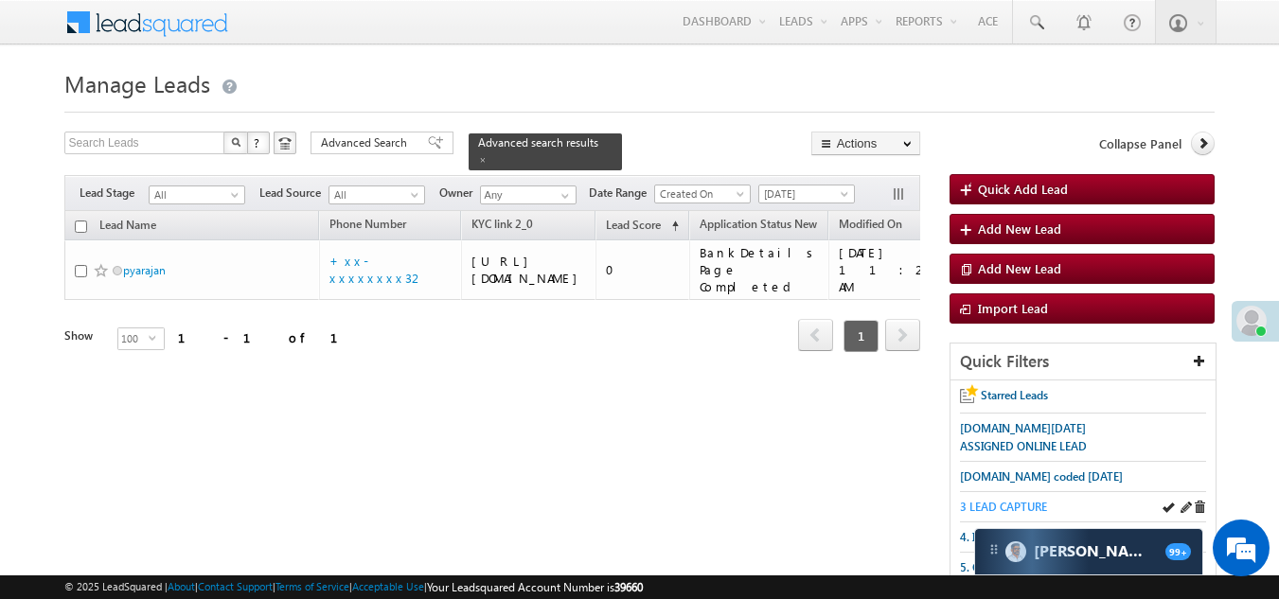
click at [1023, 505] on span "3 LEAD CAPTURE" at bounding box center [1003, 507] width 87 height 14
click at [799, 185] on span "[DATE]" at bounding box center [804, 193] width 90 height 17
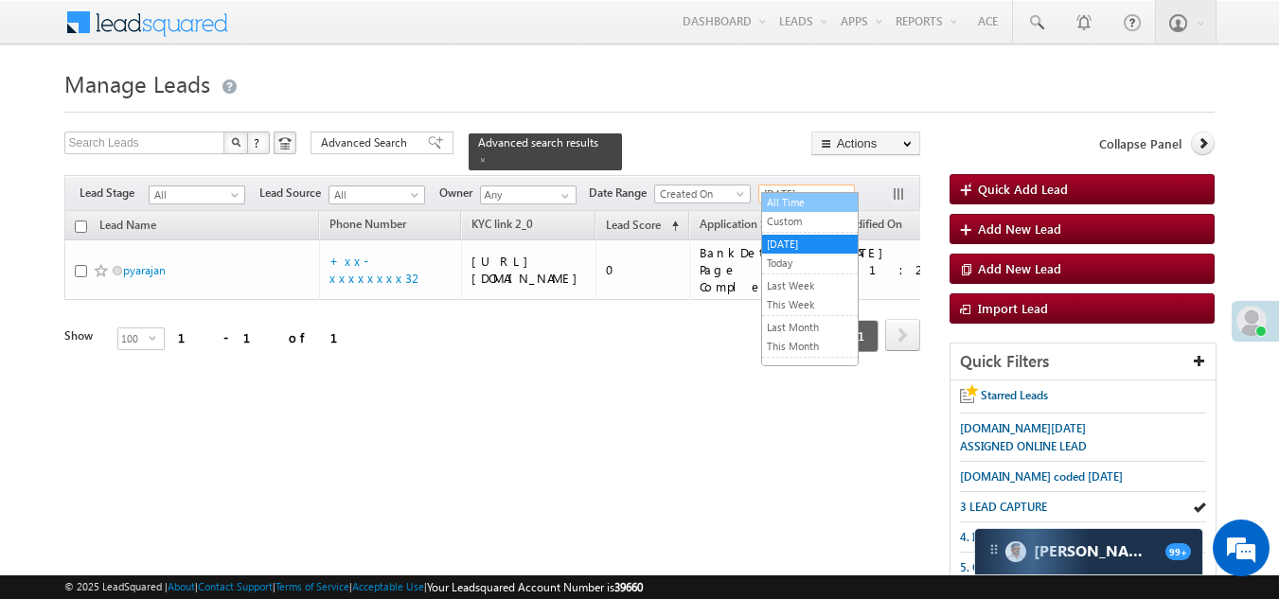
click at [802, 197] on link "All Time" at bounding box center [810, 202] width 96 height 17
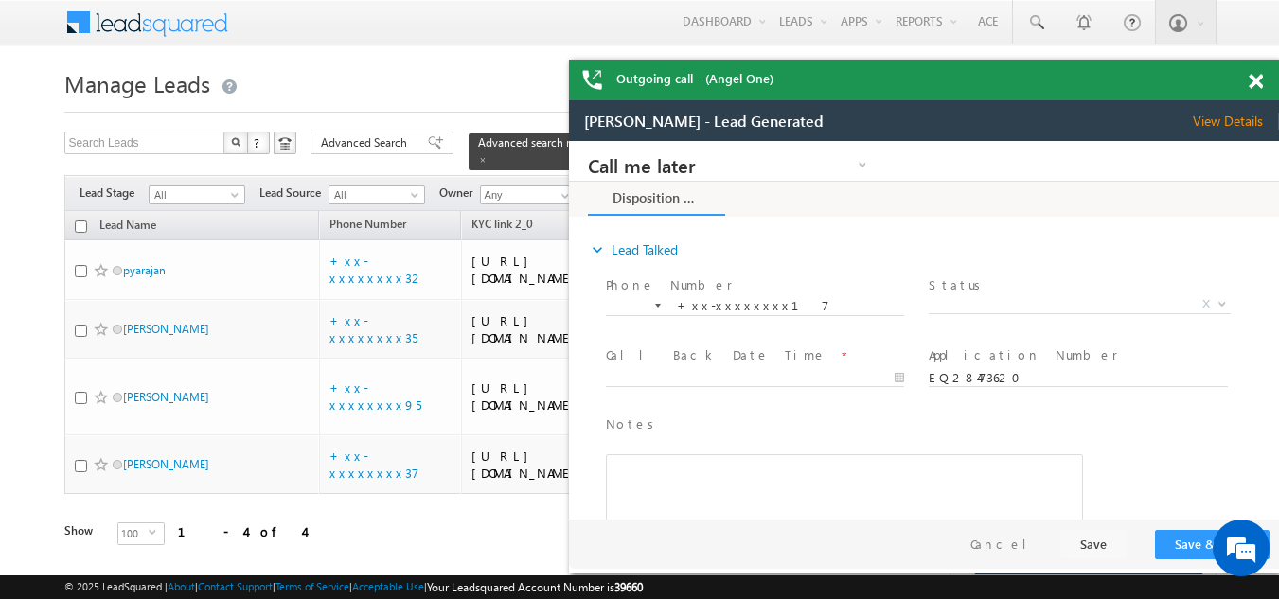
click at [1259, 90] on div at bounding box center [1266, 78] width 26 height 37
click at [1258, 87] on span at bounding box center [1255, 82] width 14 height 16
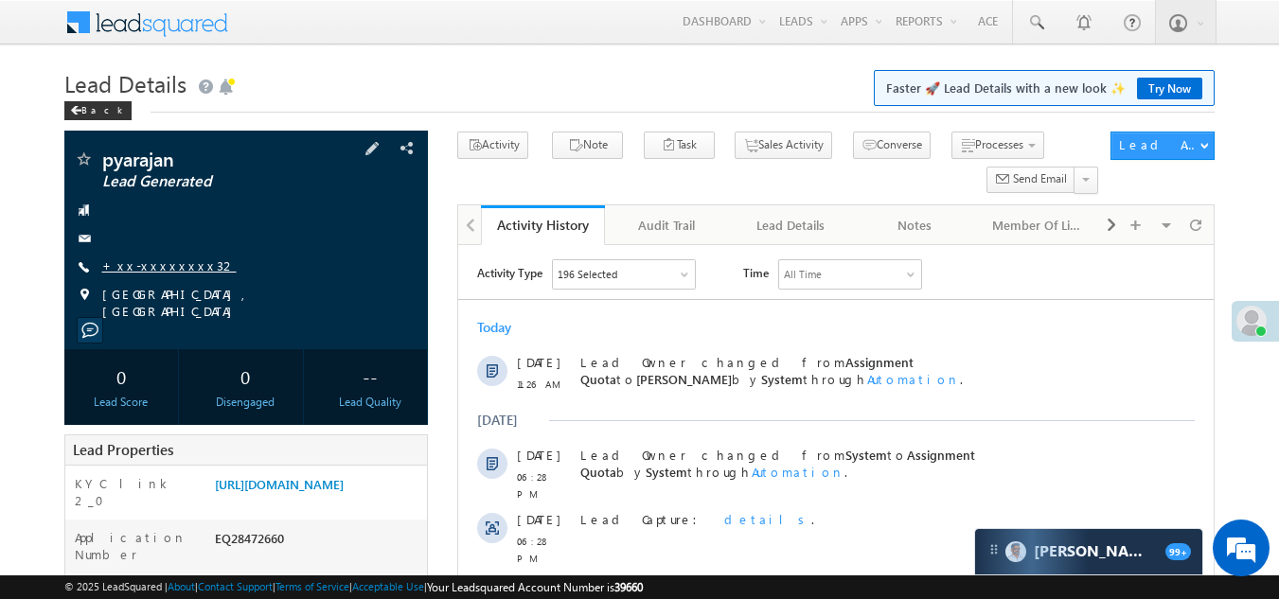
click at [134, 261] on link "+xx-xxxxxxxx32" at bounding box center [169, 265] width 134 height 16
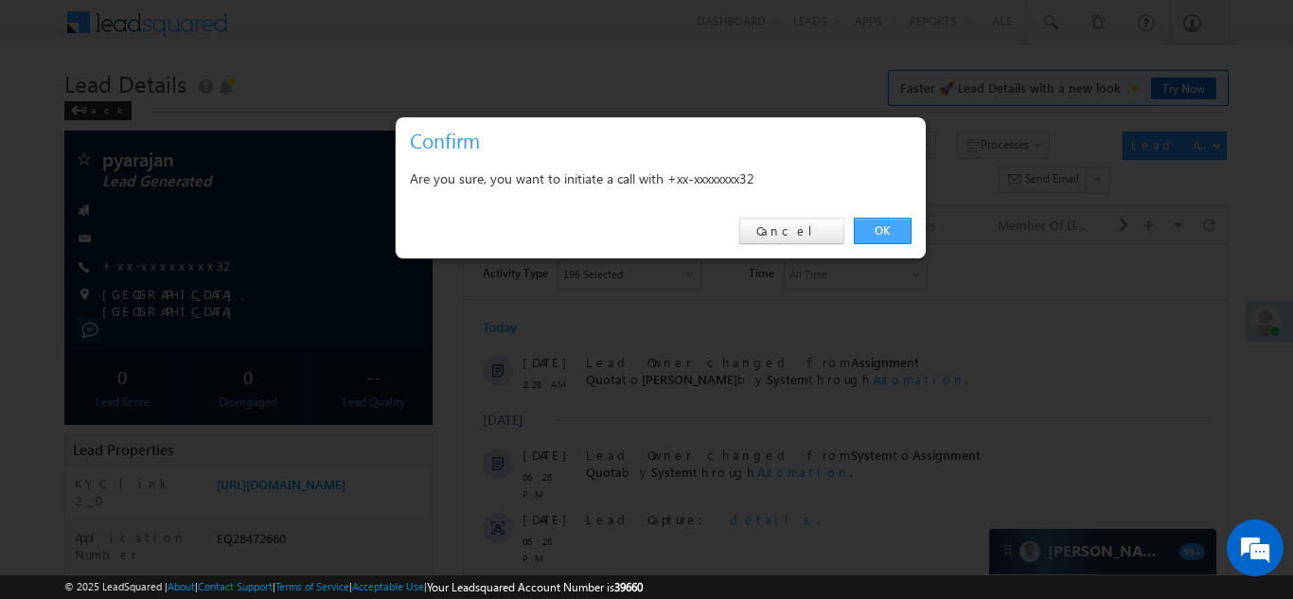
click at [882, 225] on link "OK" at bounding box center [883, 231] width 58 height 26
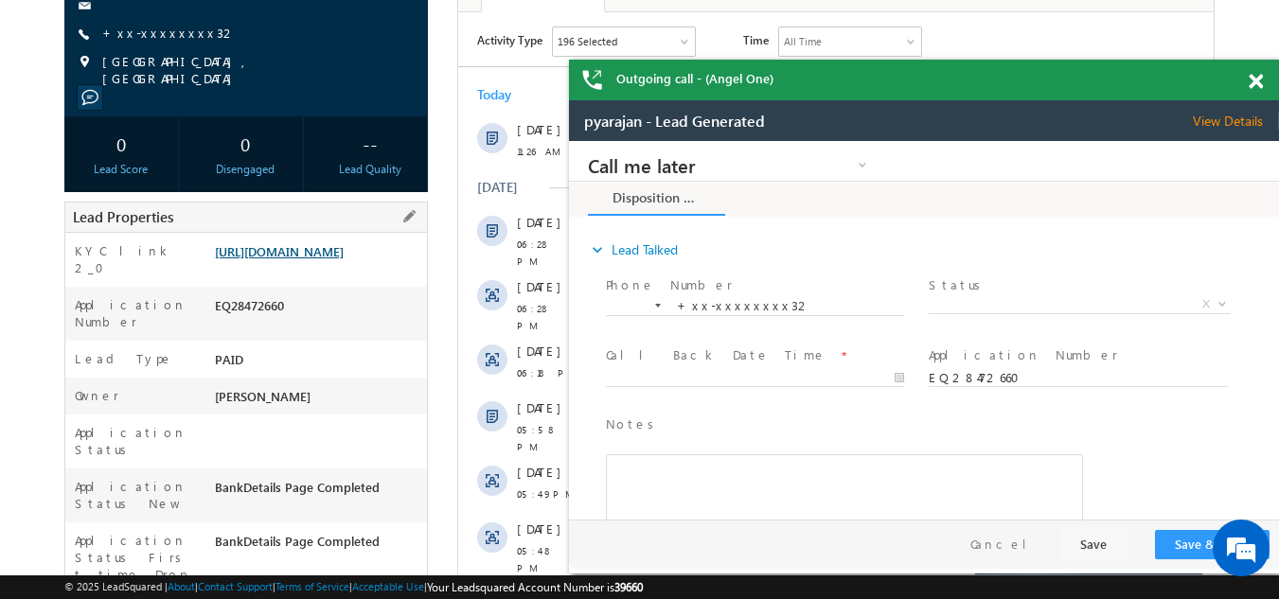
click at [0, 0] on link "https://angelbroking1-pk3em7sa.customui-test.leadsquared.com?leadId=e39aaed7-ef…" at bounding box center [0, 0] width 0 height 0
click at [997, 306] on span "X" at bounding box center [1078, 304] width 301 height 19
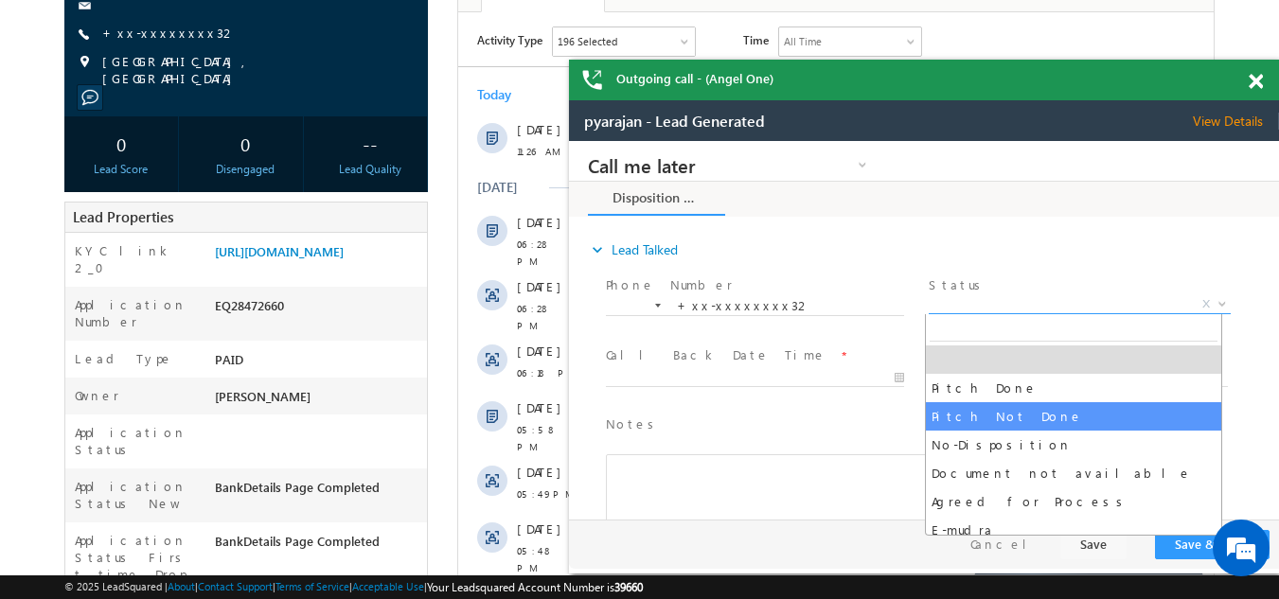
select select "Pitch Not Done"
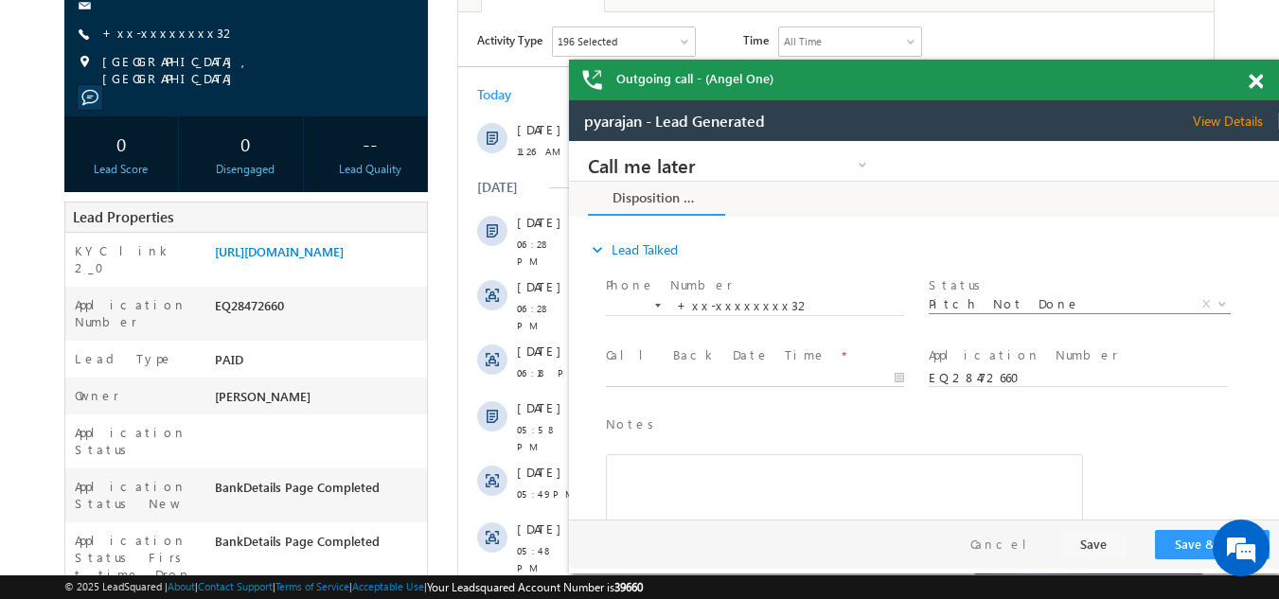
type input "09/07/25 11:30 AM"
click at [695, 379] on body "Call me later Campaign Success Commitment Cross Sell Customer Drop-off reasons …" at bounding box center [924, 330] width 710 height 379
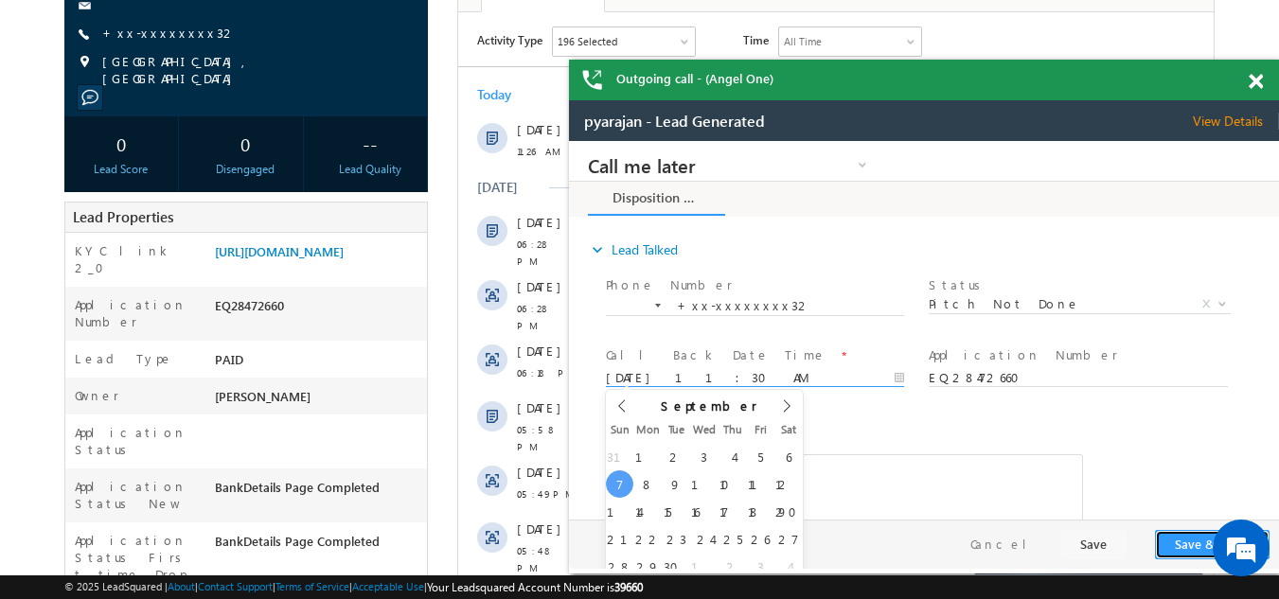
click at [1177, 546] on button "Save & Close" at bounding box center [1212, 544] width 115 height 29
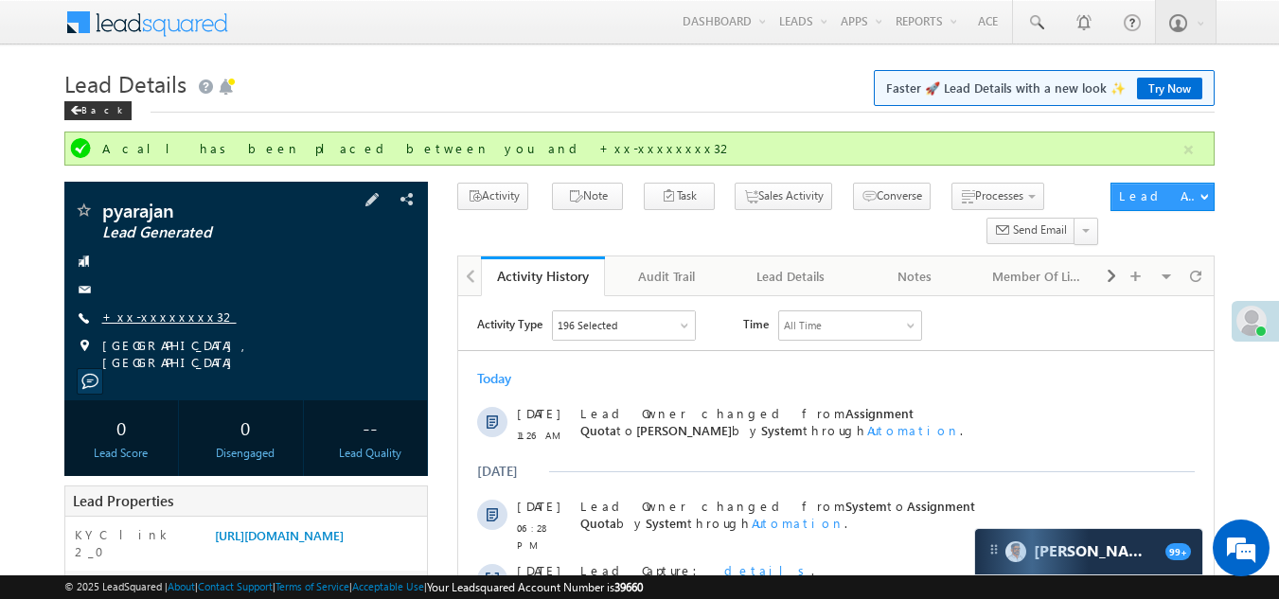
click at [147, 311] on link "+xx-xxxxxxxx32" at bounding box center [169, 317] width 134 height 16
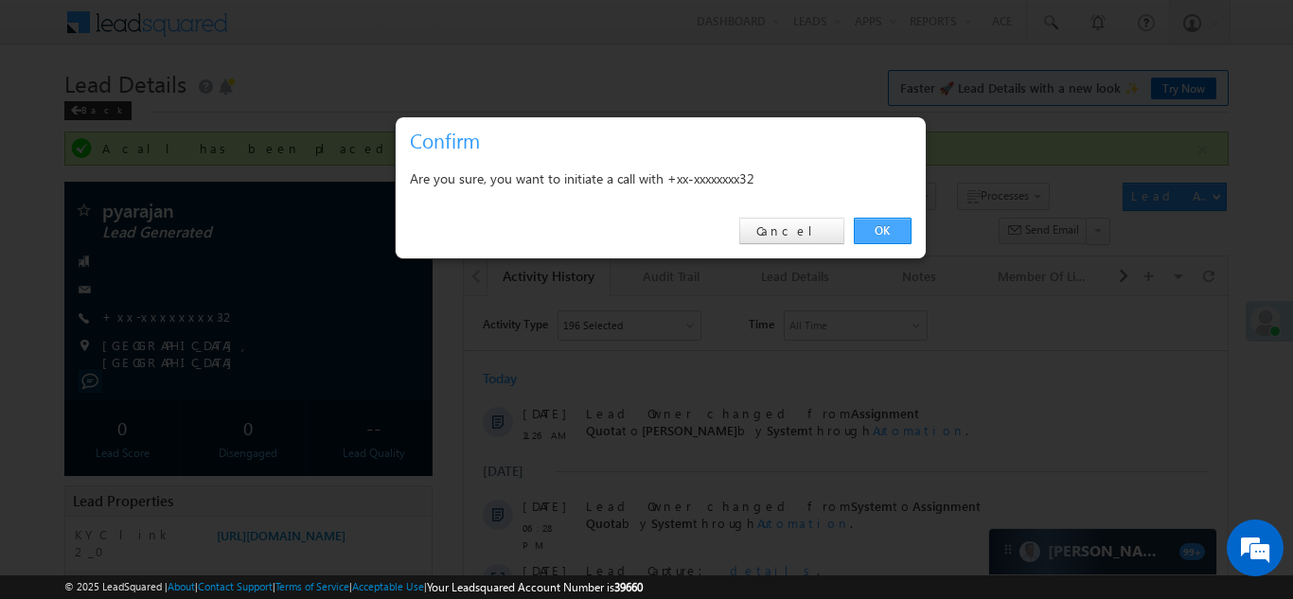
click at [874, 224] on link "OK" at bounding box center [883, 231] width 58 height 26
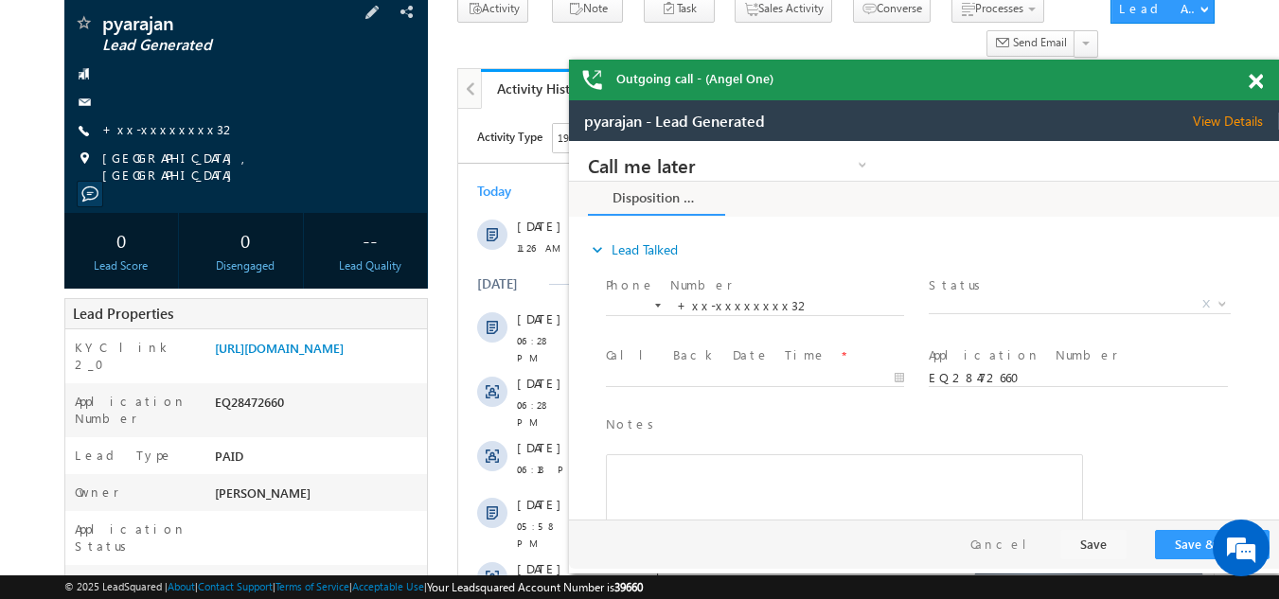
scroll to position [189, 0]
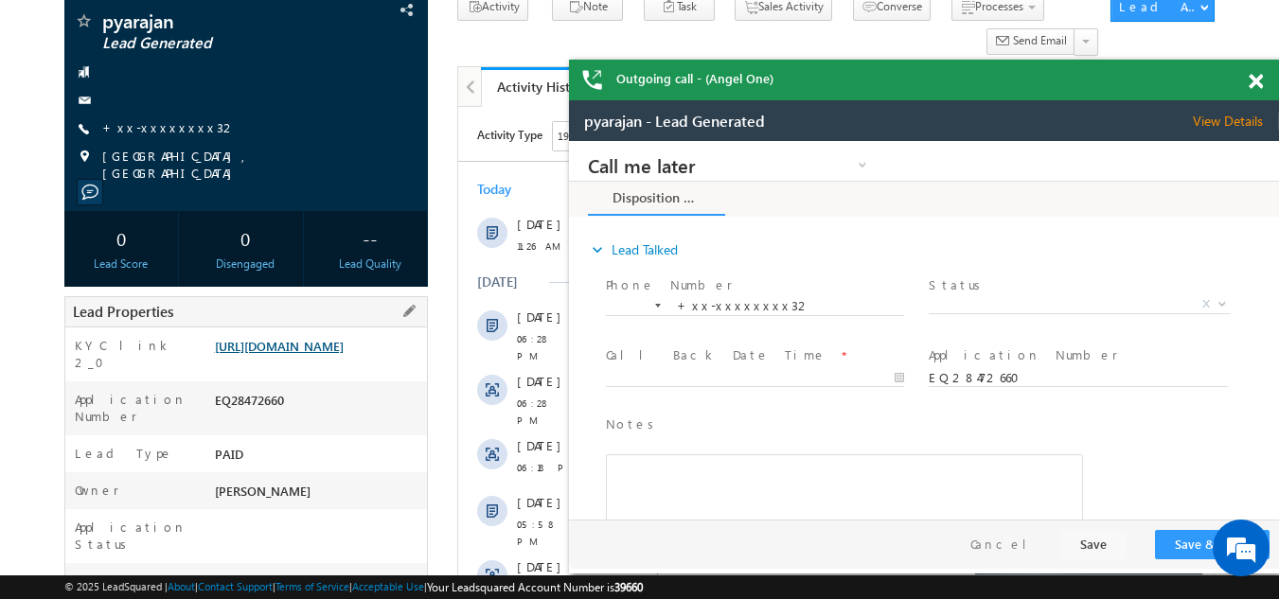
click at [0, 0] on link "https://angelbroking1-pk3em7sa.customui-test.leadsquared.com?leadId=e39aaed7-ef…" at bounding box center [0, 0] width 0 height 0
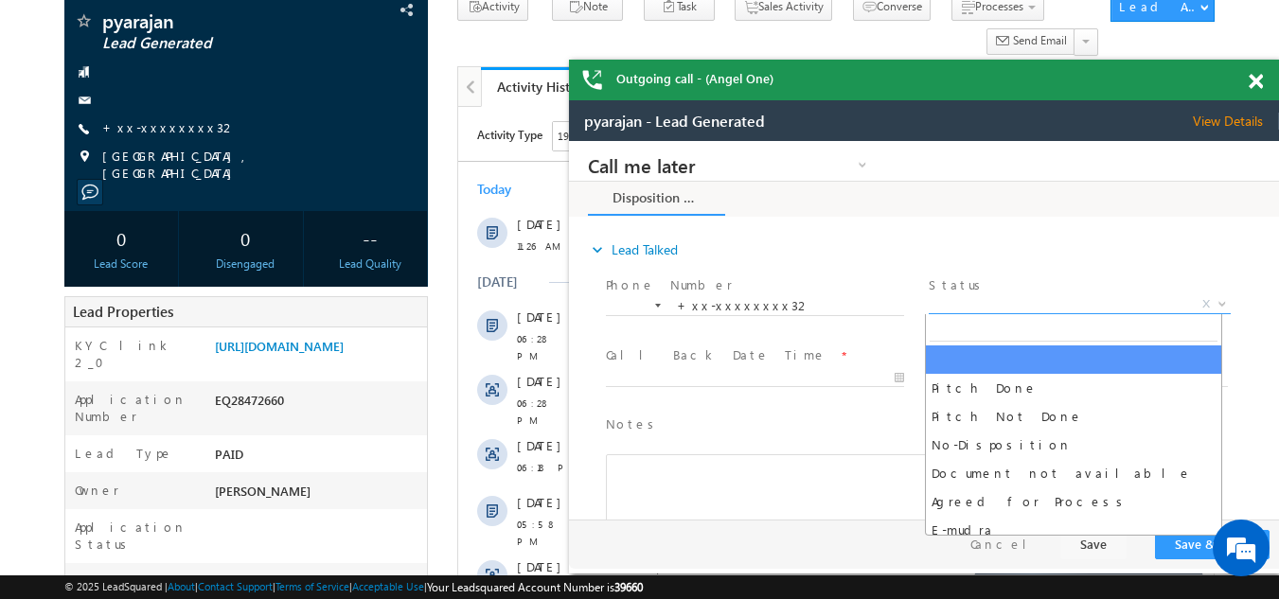
click at [996, 297] on span "X" at bounding box center [1078, 304] width 301 height 19
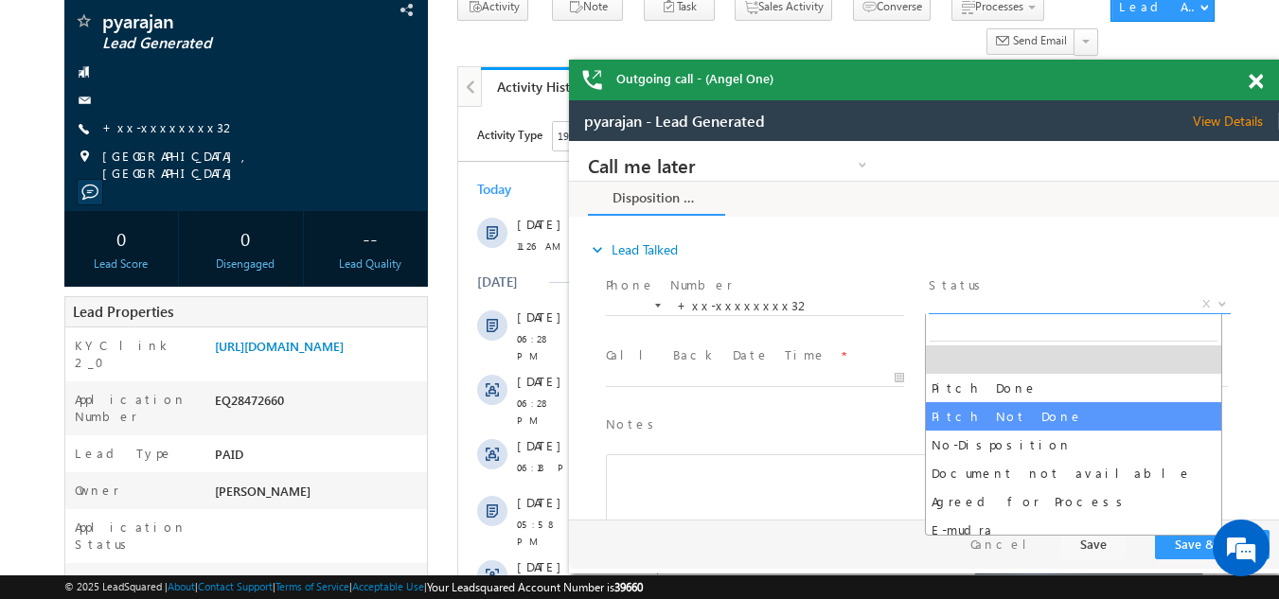
select select "Pitch Not Done"
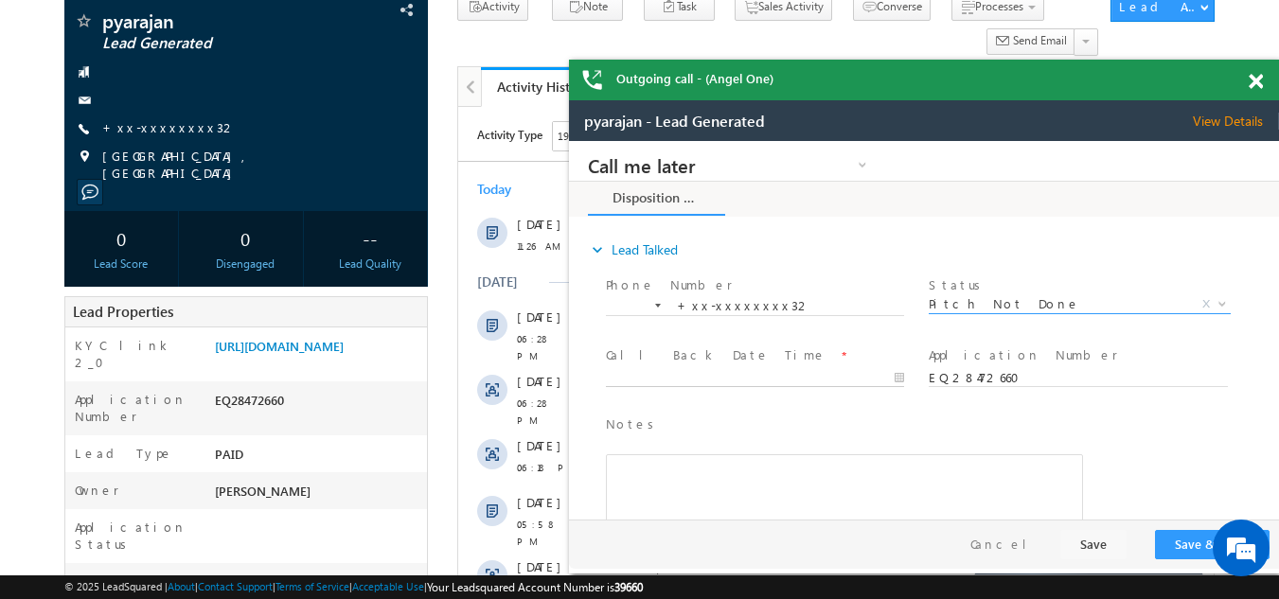
type input "09/07/25 11:31 AM"
click at [658, 369] on input "09/07/25 11:31 AM" at bounding box center [755, 378] width 298 height 19
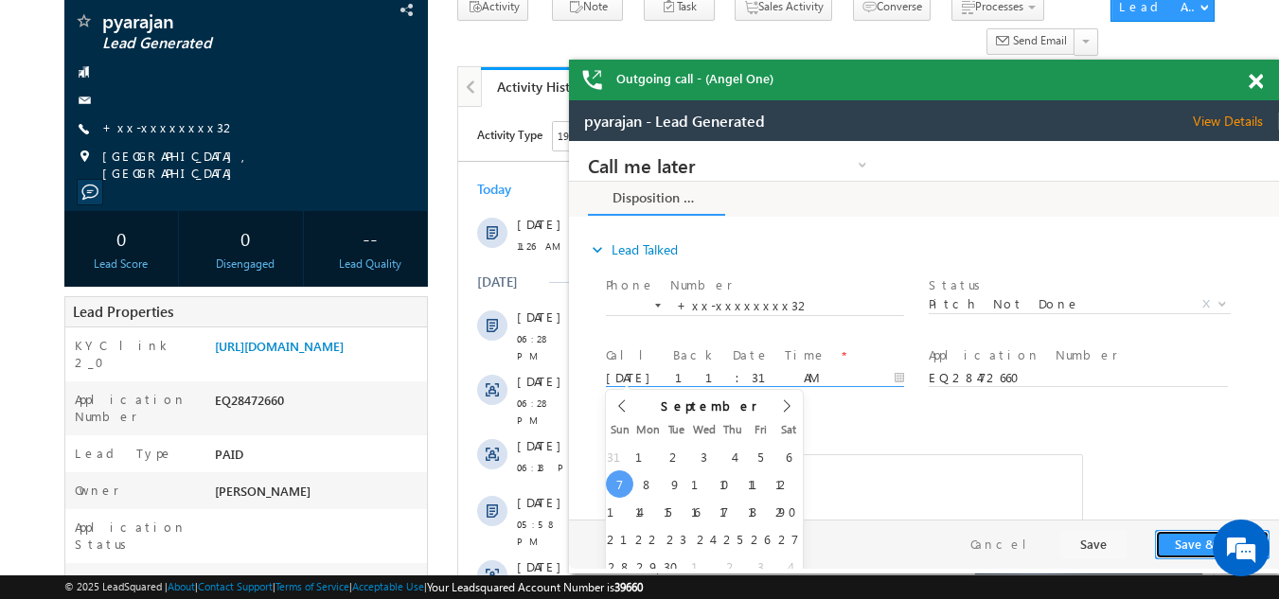
click at [1188, 538] on button "Save & Close" at bounding box center [1212, 544] width 115 height 29
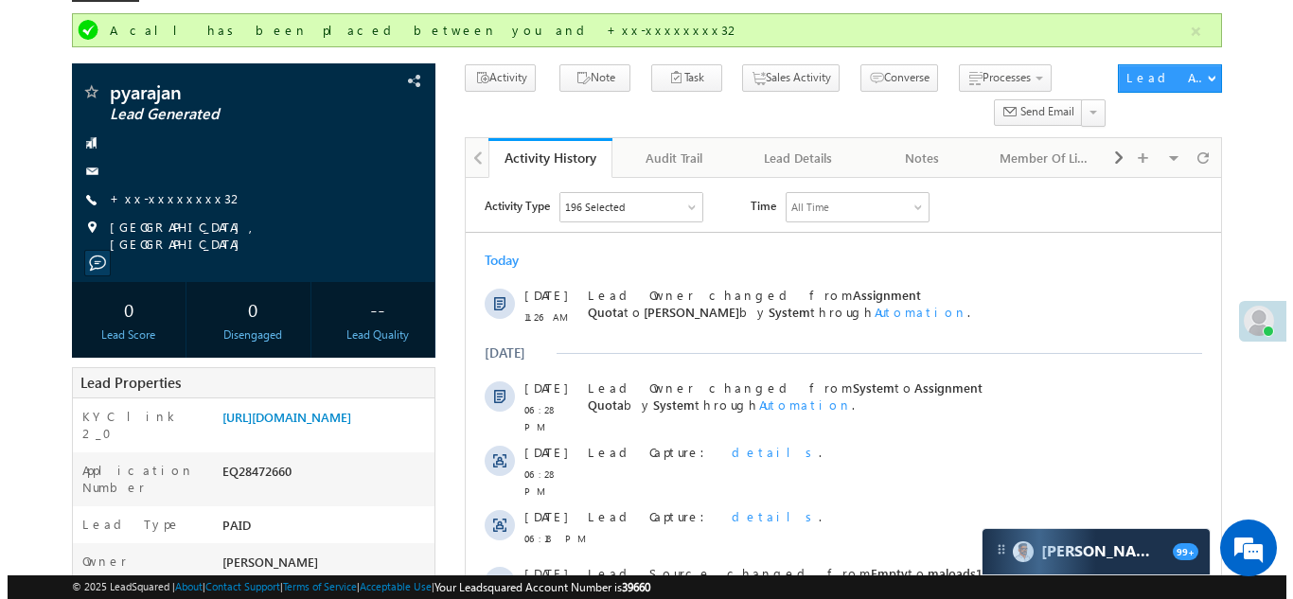
scroll to position [0, 0]
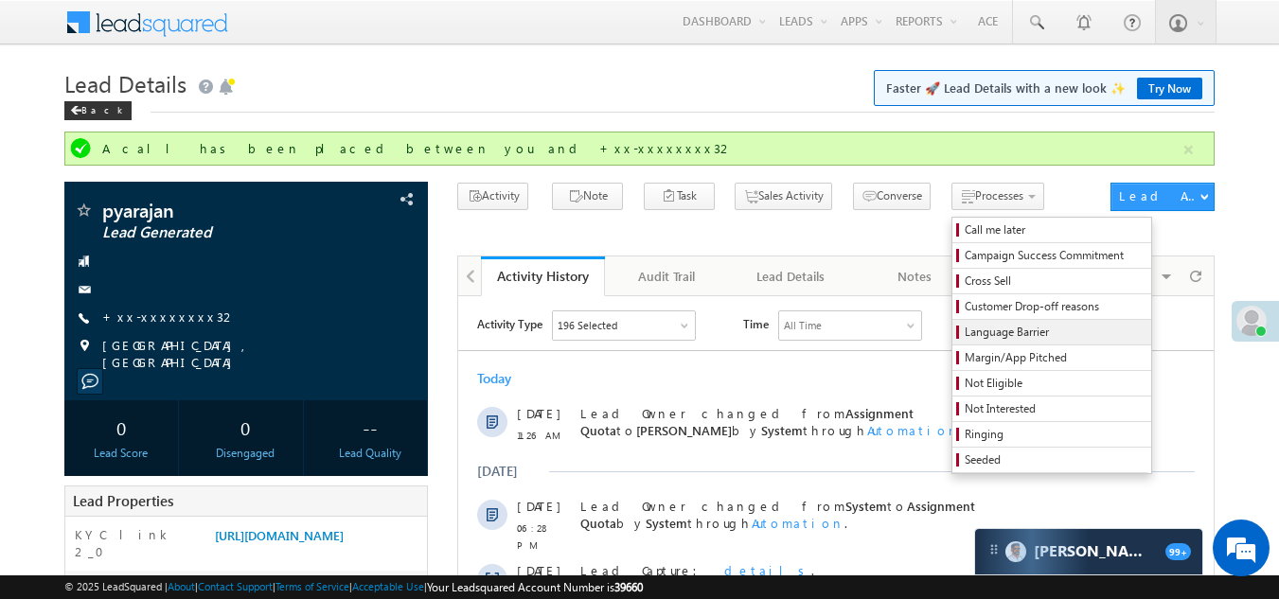
click at [964, 326] on span "Language Barrier" at bounding box center [1054, 332] width 180 height 17
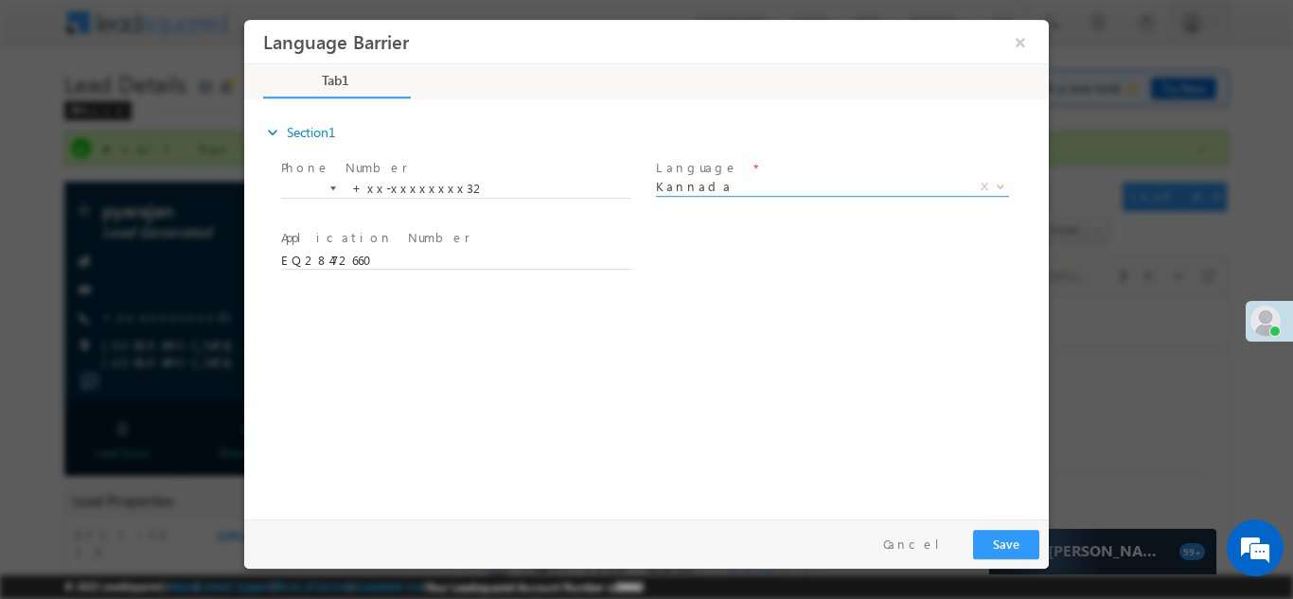
click at [718, 185] on span "Kannada" at bounding box center [810, 185] width 308 height 17
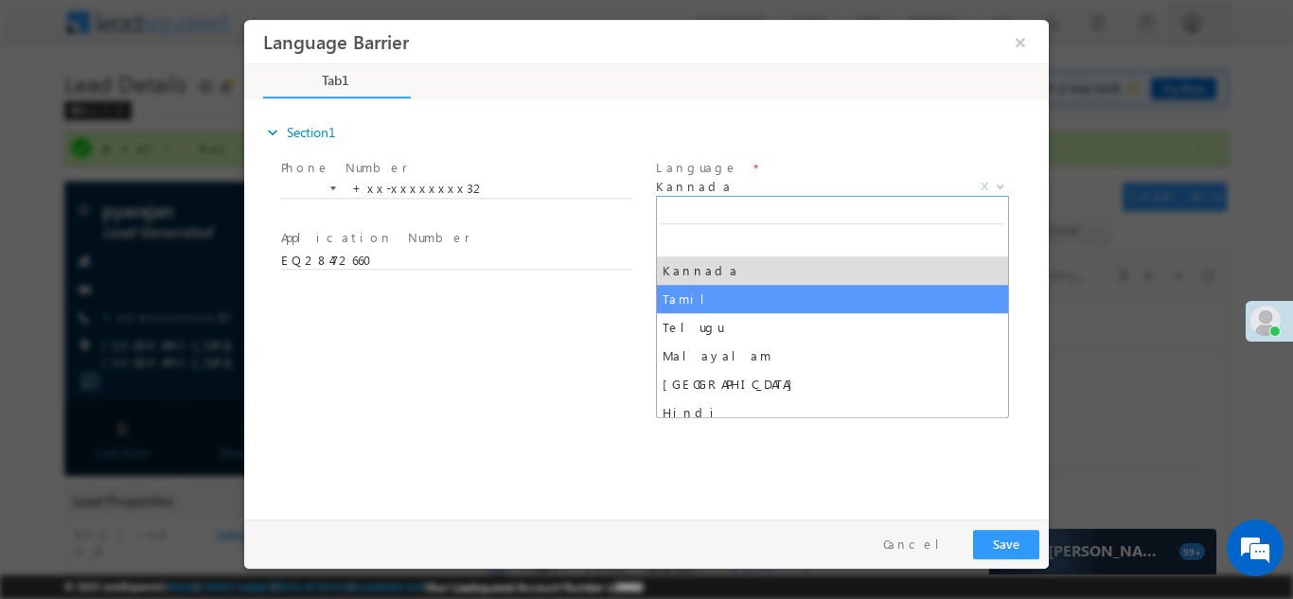
select select "Tamil"
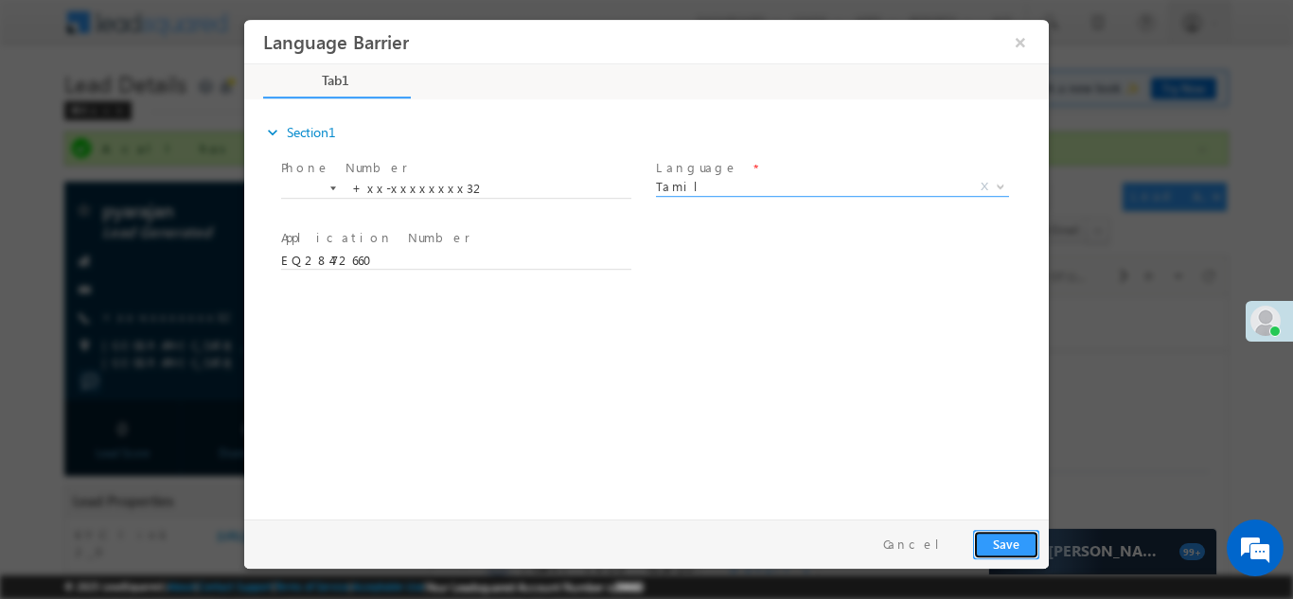
click at [1004, 540] on button "Save" at bounding box center [1006, 543] width 66 height 29
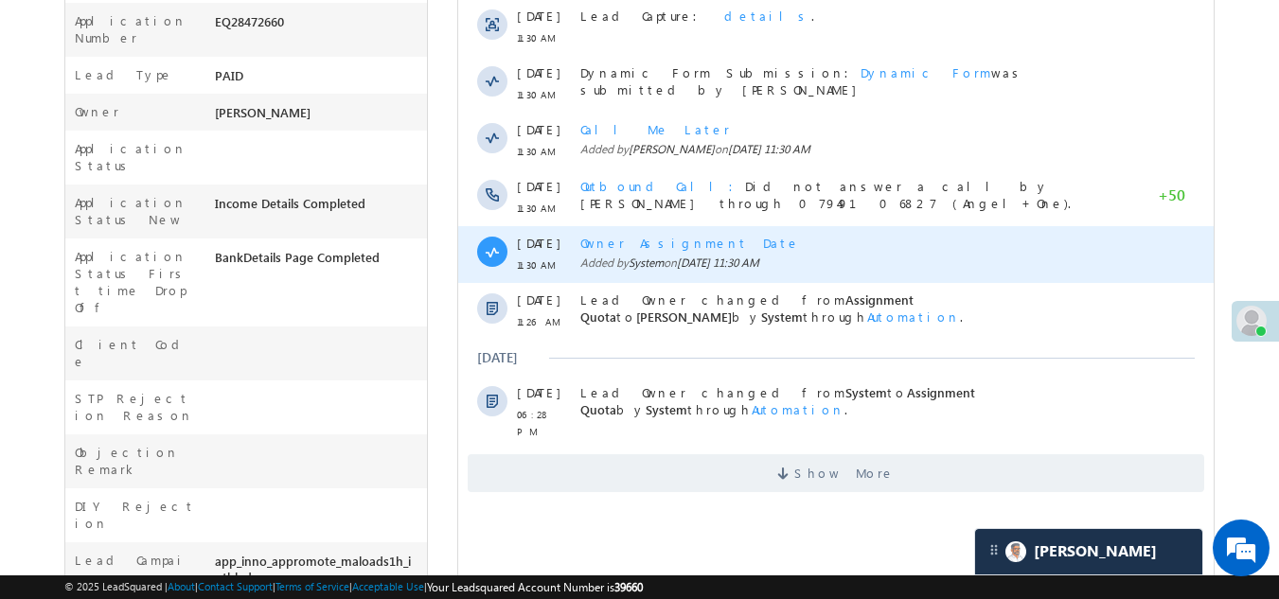
scroll to position [95, 0]
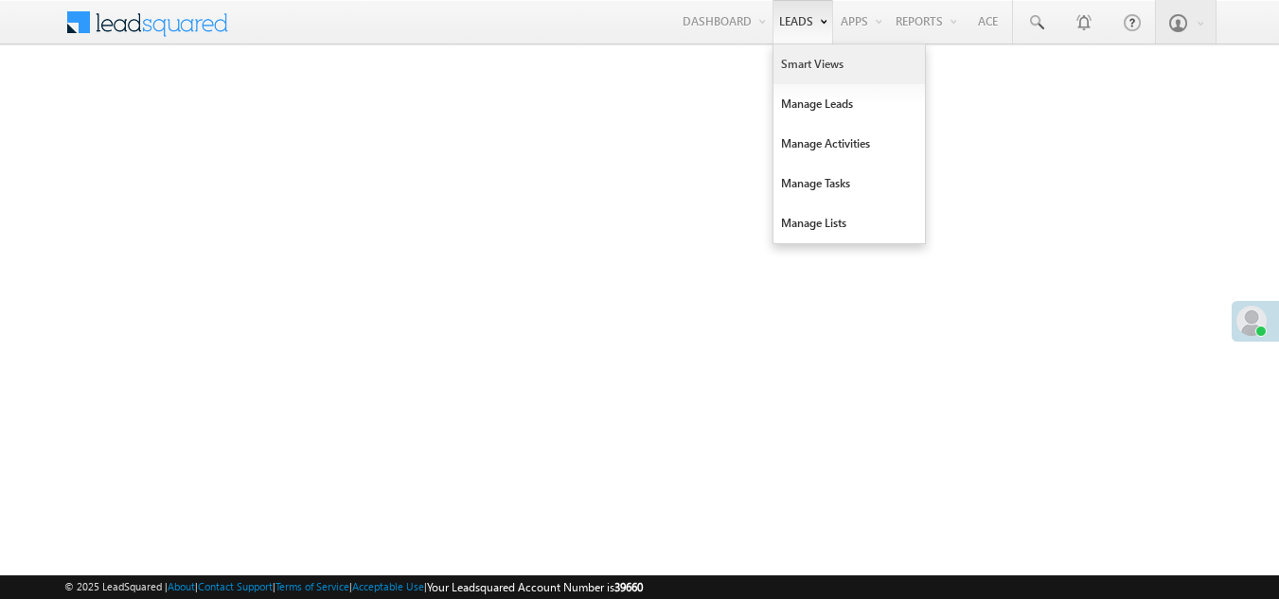
drag, startPoint x: 0, startPoint y: 0, endPoint x: 803, endPoint y: 66, distance: 806.2
click at [803, 66] on link "Smart Views" at bounding box center [848, 64] width 151 height 40
click at [801, 67] on link "Smart Views" at bounding box center [848, 64] width 151 height 40
click at [790, 65] on link "Smart Views" at bounding box center [848, 64] width 151 height 40
click at [786, 65] on link "Smart Views" at bounding box center [848, 64] width 151 height 40
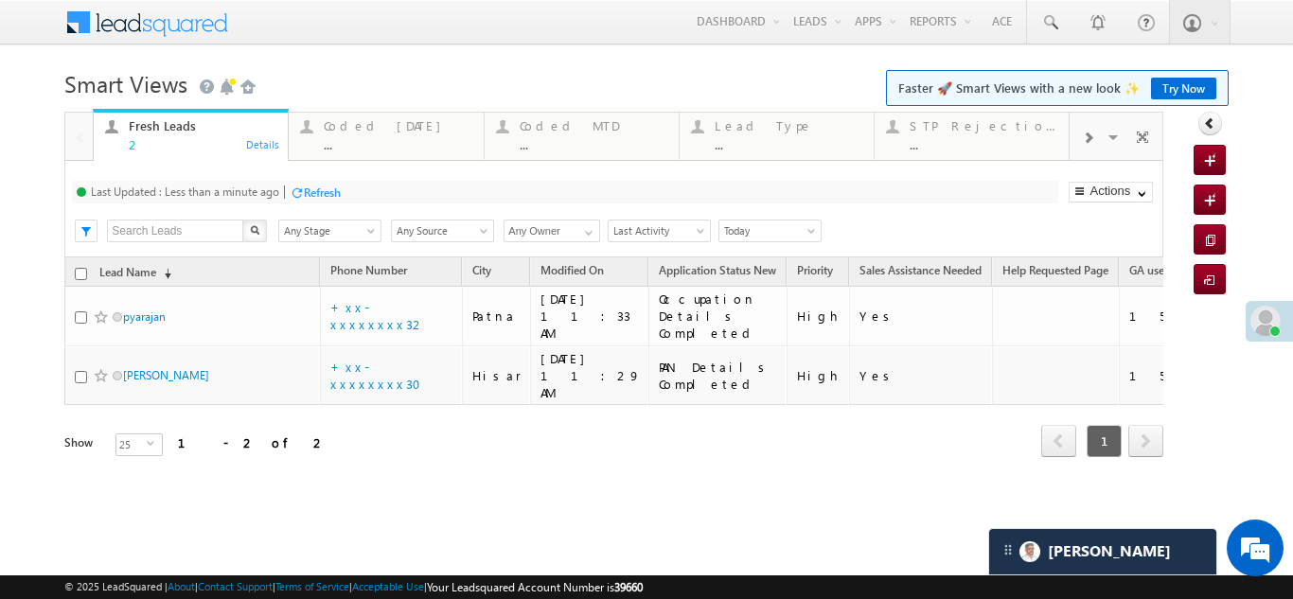
click at [326, 195] on div "Refresh" at bounding box center [322, 192] width 37 height 14
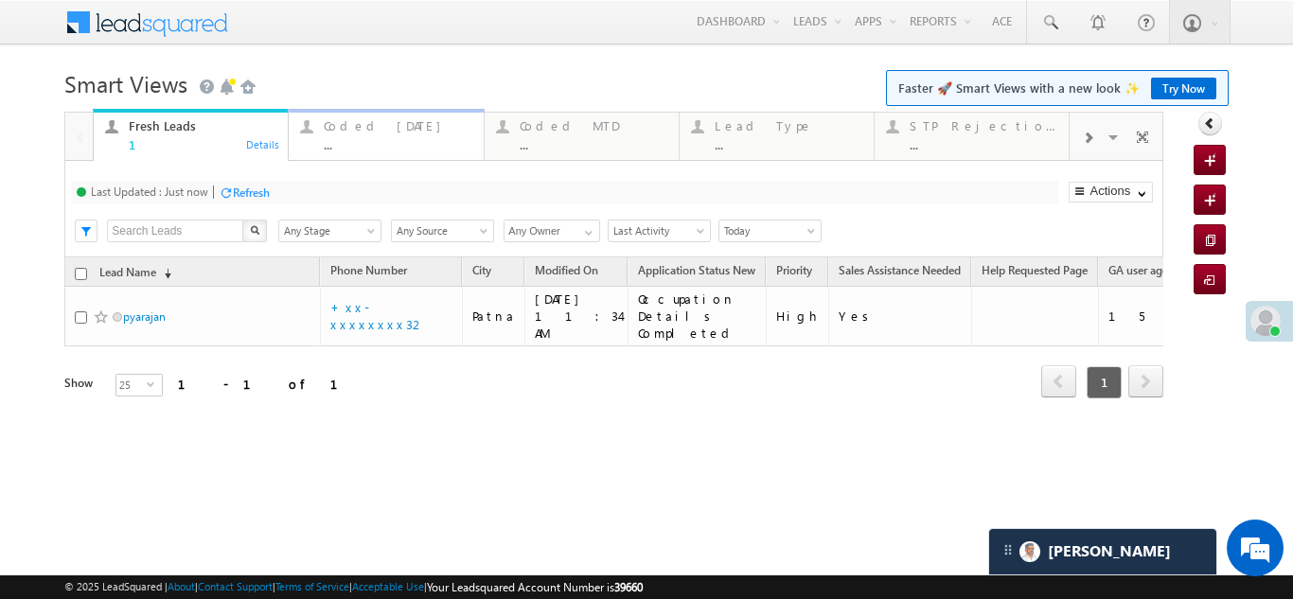
click at [363, 128] on div "Coded Today" at bounding box center [398, 125] width 148 height 15
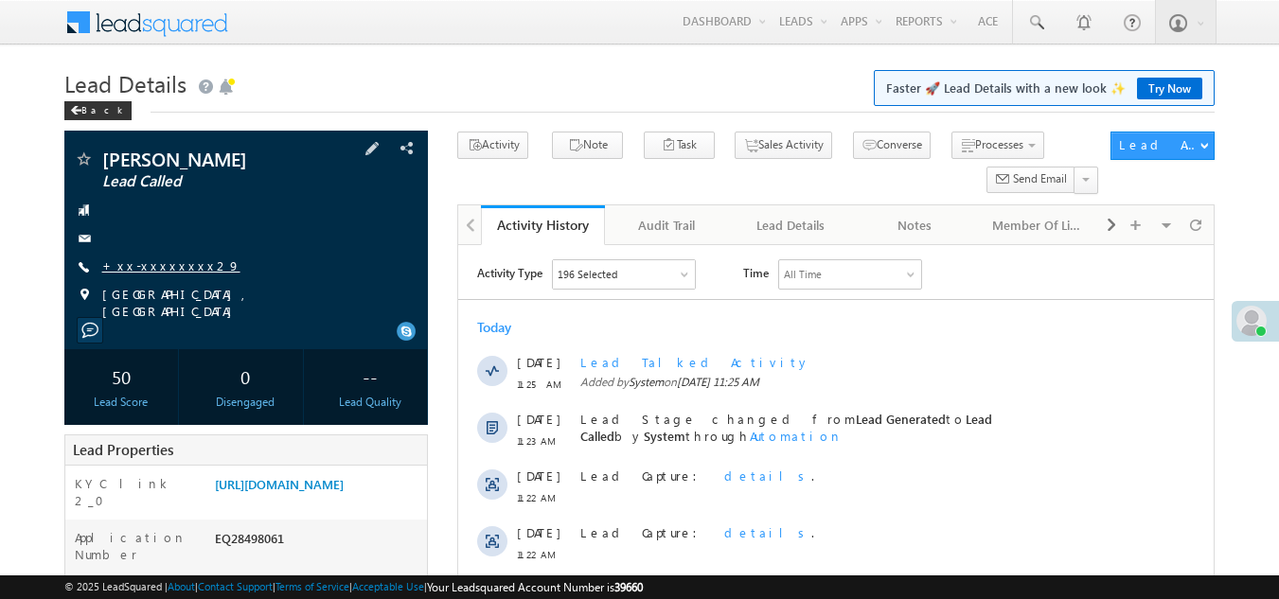
click at [150, 267] on link "+xx-xxxxxxxx29" at bounding box center [171, 265] width 138 height 16
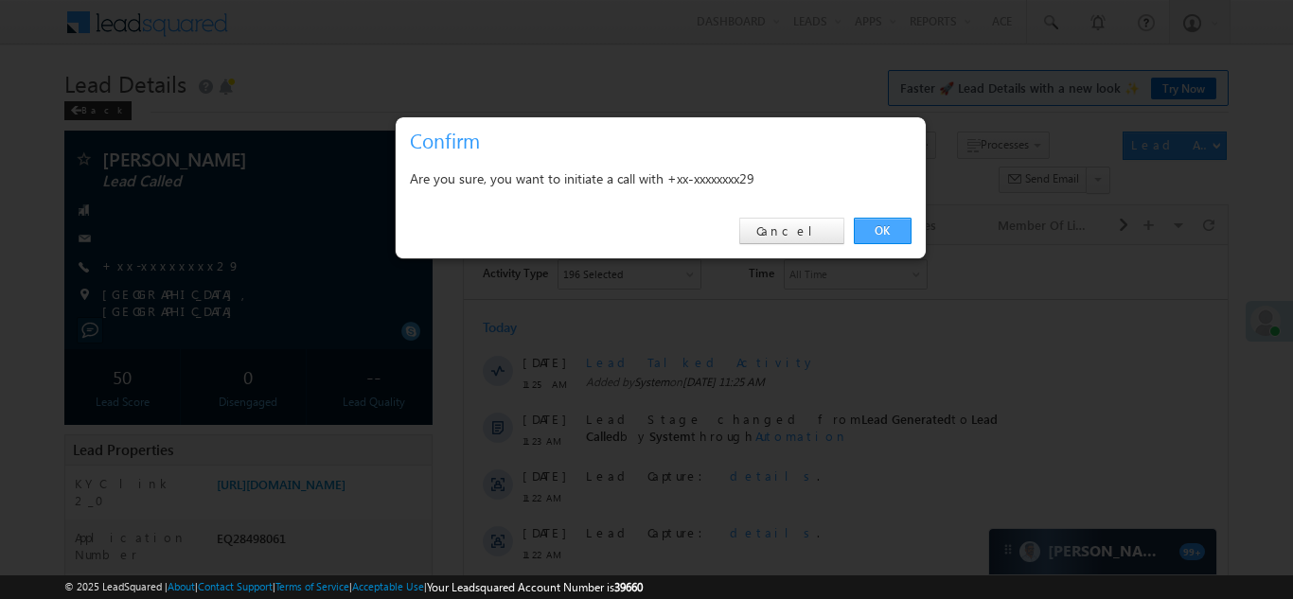
click at [883, 223] on link "OK" at bounding box center [883, 231] width 58 height 26
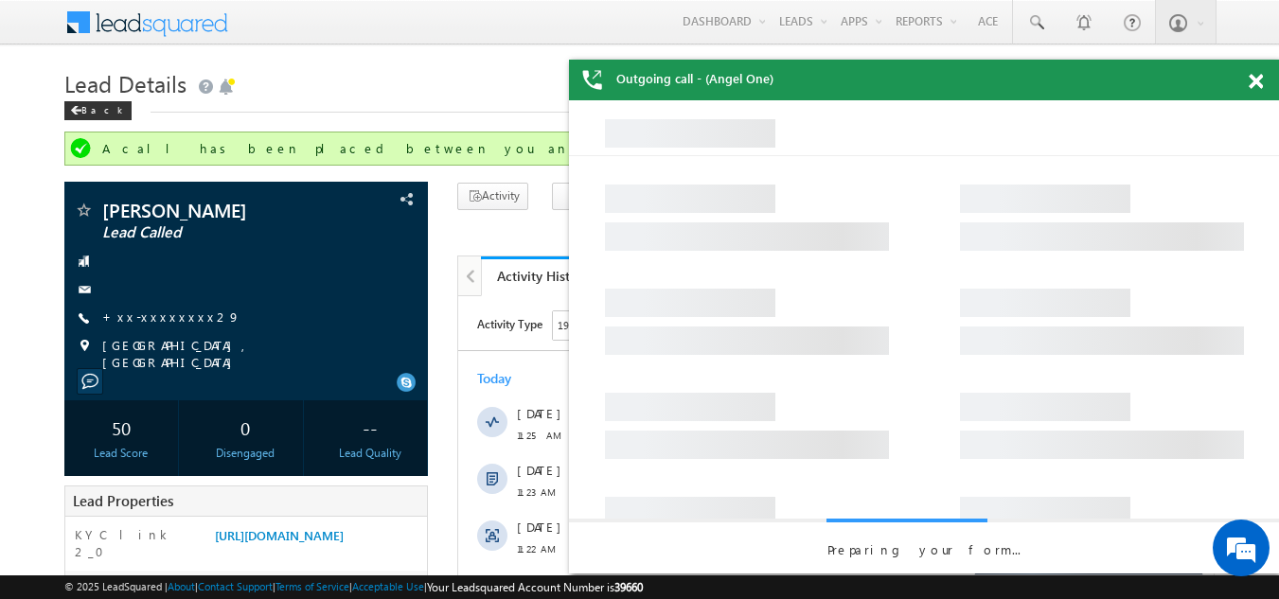
click at [1252, 79] on span at bounding box center [1255, 82] width 14 height 16
